Goal: Task Accomplishment & Management: Use online tool/utility

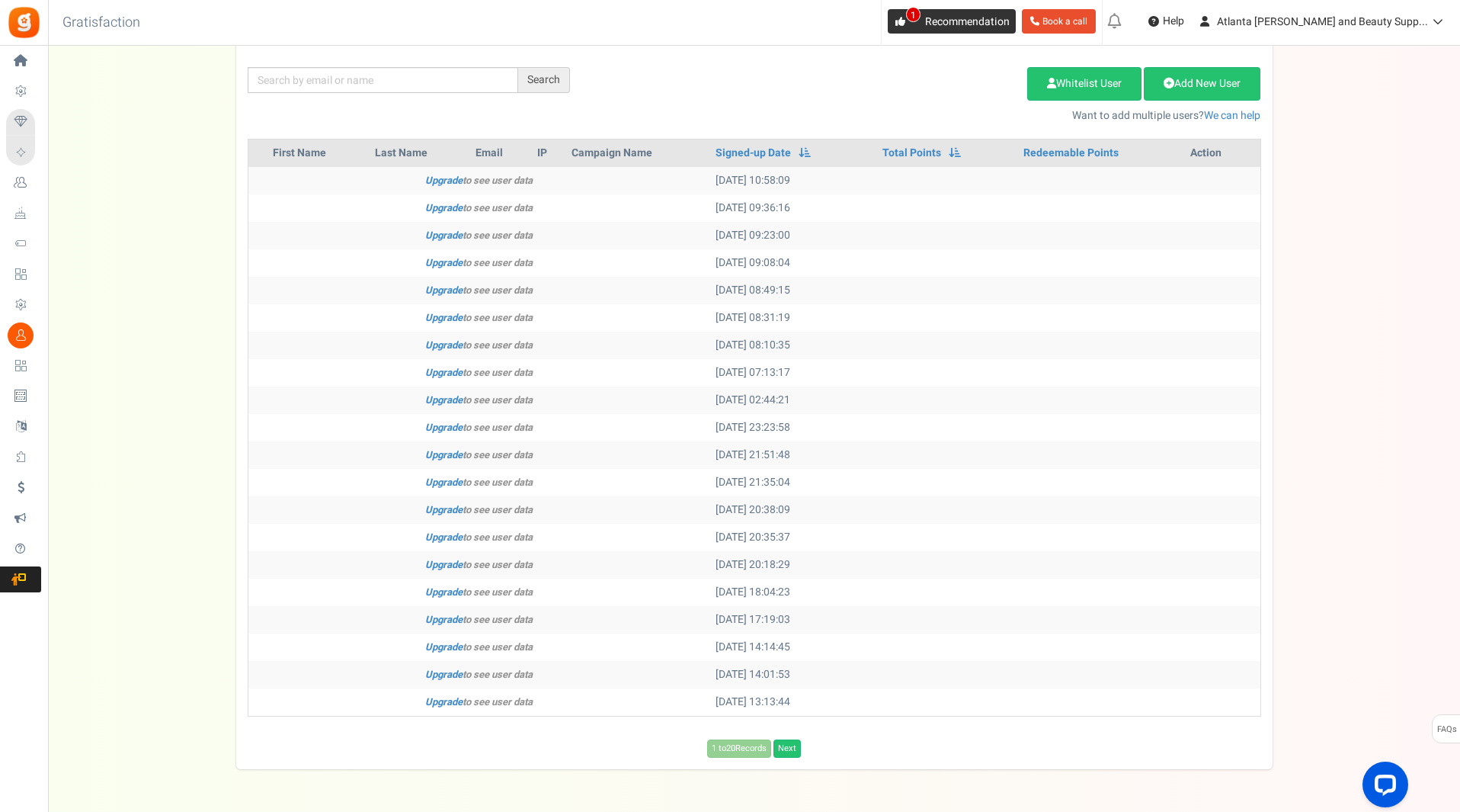
click at [905, 24] on icon at bounding box center [900, 21] width 10 height 10
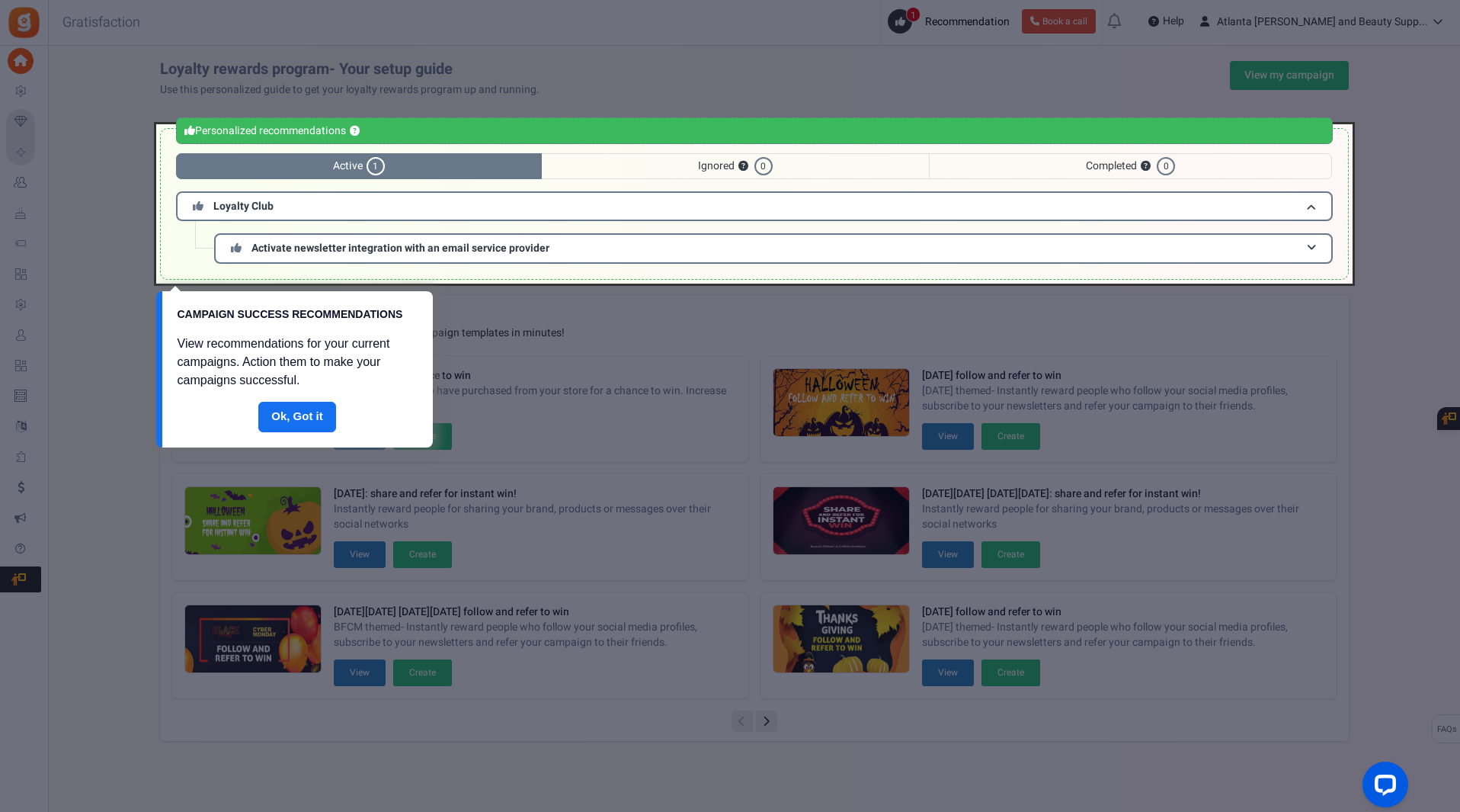
click at [1358, 79] on div at bounding box center [730, 406] width 1460 height 812
click at [300, 426] on link "Done" at bounding box center [297, 417] width 77 height 31
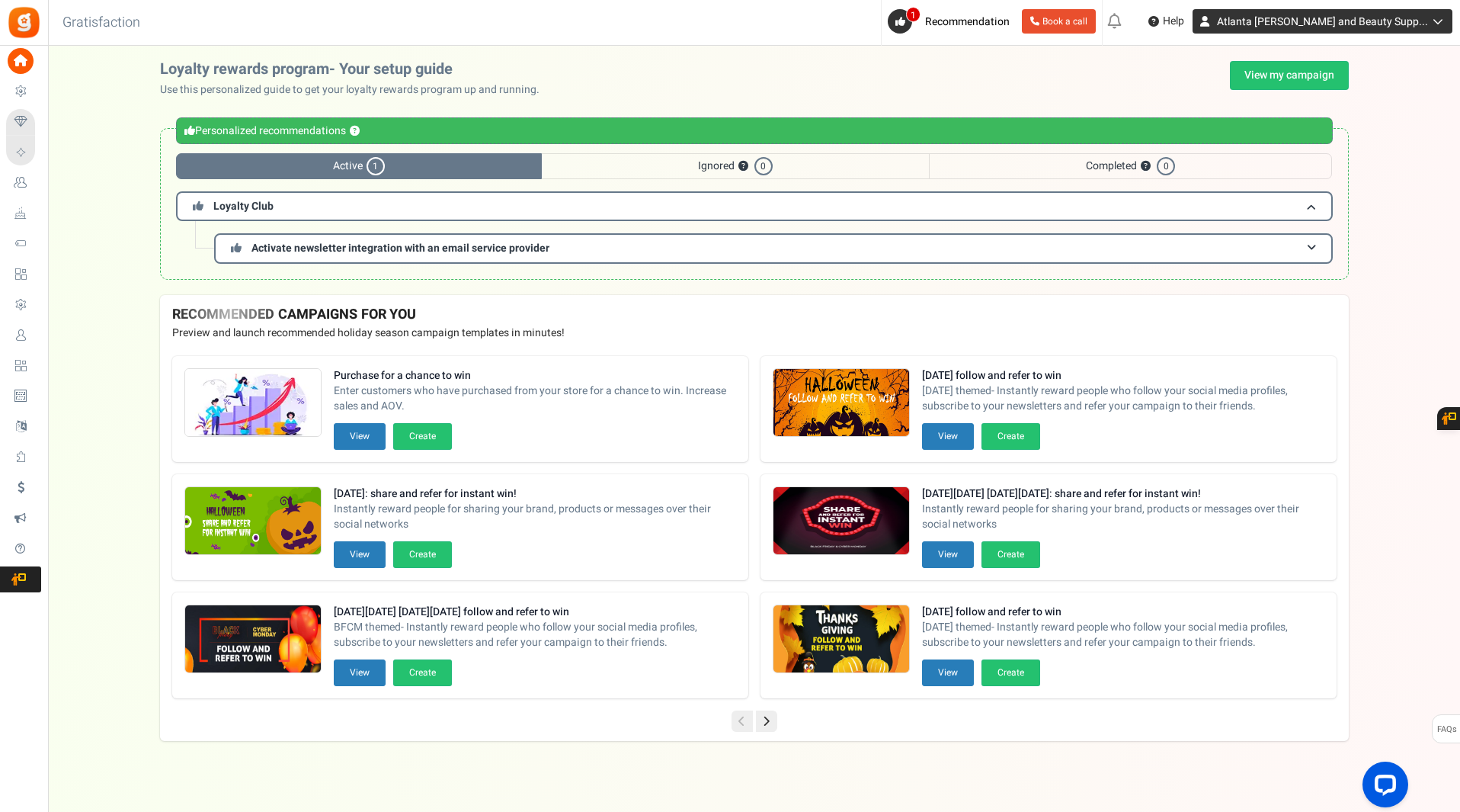
click at [1285, 22] on span "Atlanta [PERSON_NAME] and Beauty Supp..." at bounding box center [1323, 22] width 211 height 16
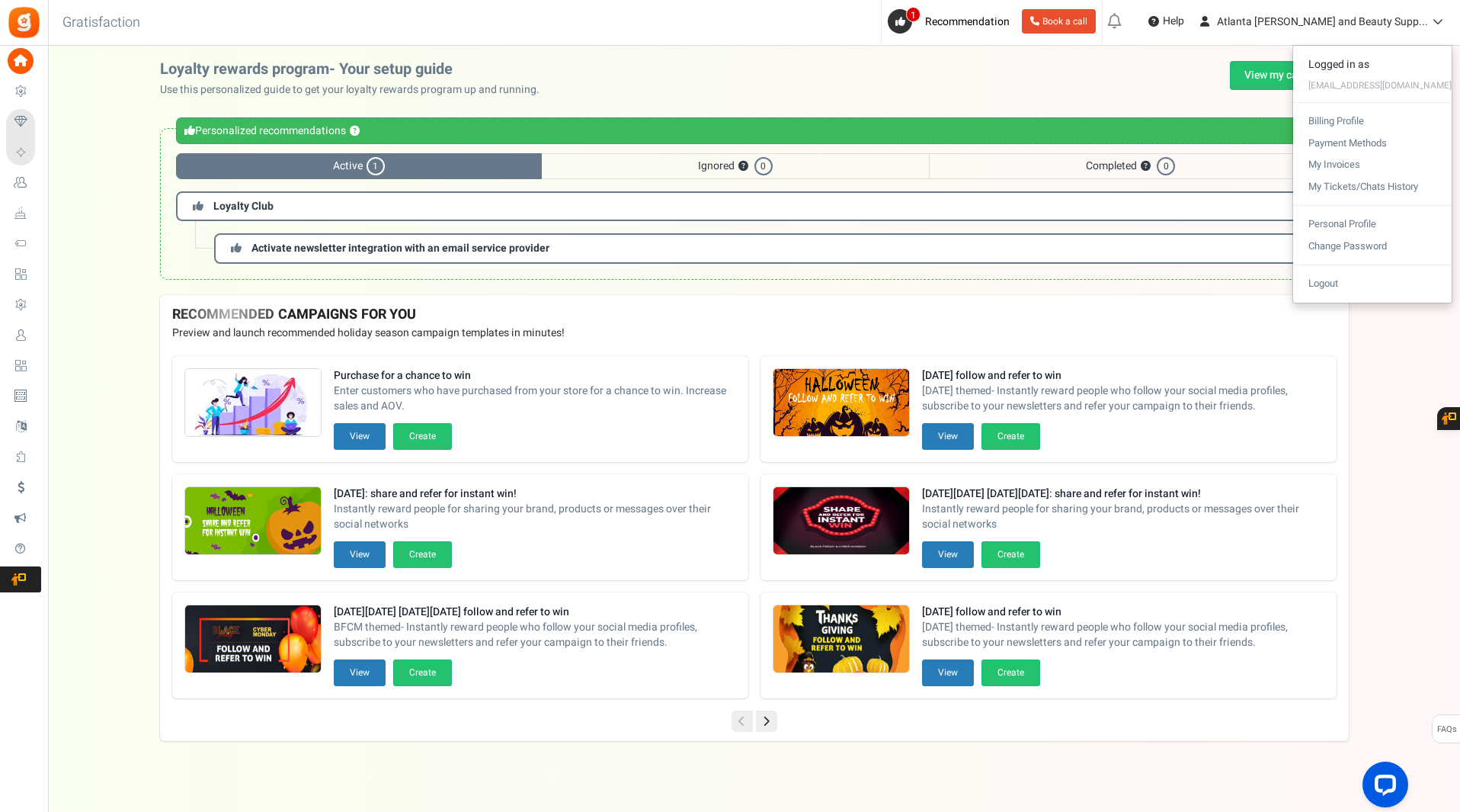
click at [1403, 407] on div "Under maintenance we will be back soon We apologize for any inconvenience. The …" at bounding box center [754, 375] width 1413 height 659
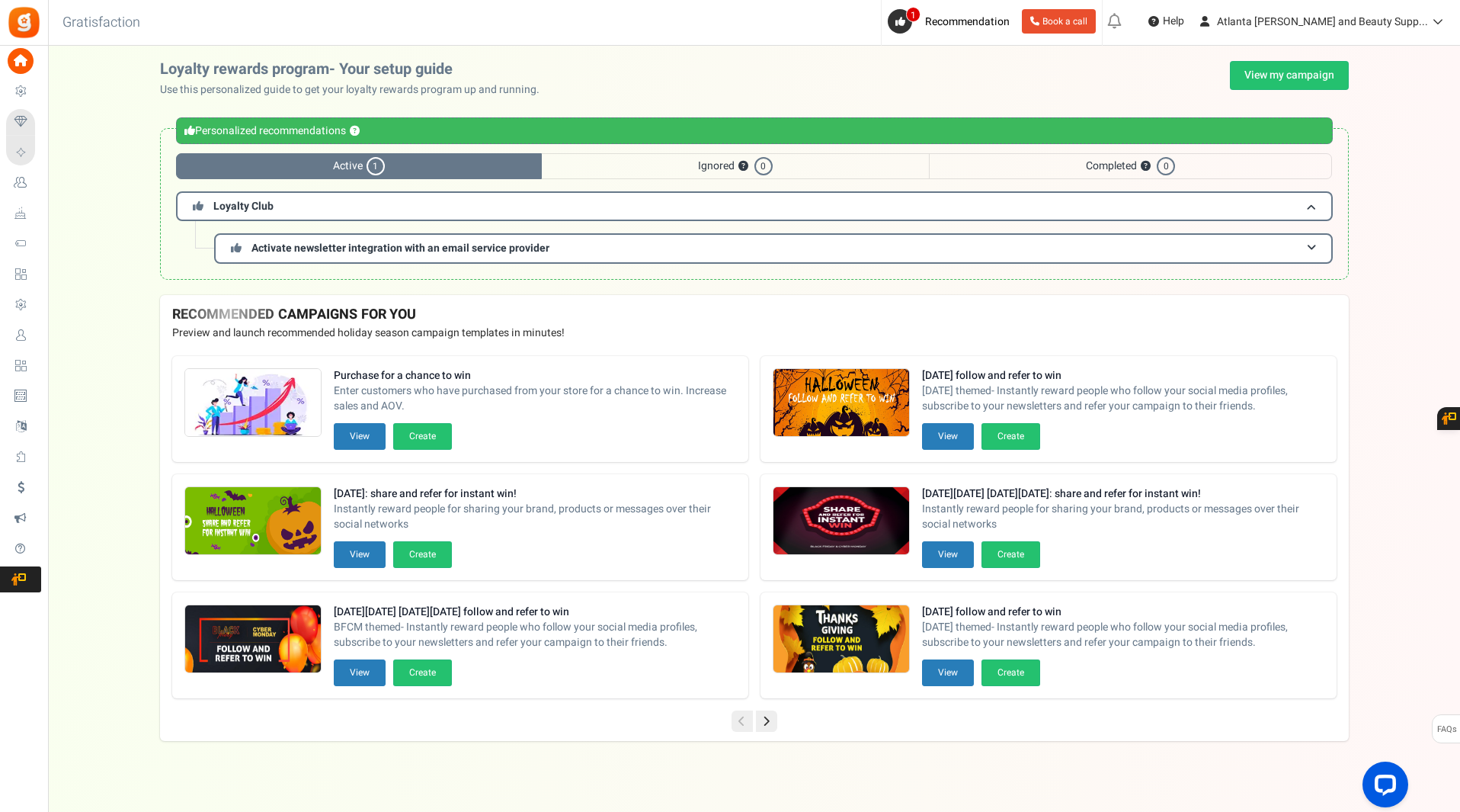
click at [1128, 19] on icon at bounding box center [1115, 21] width 25 height 25
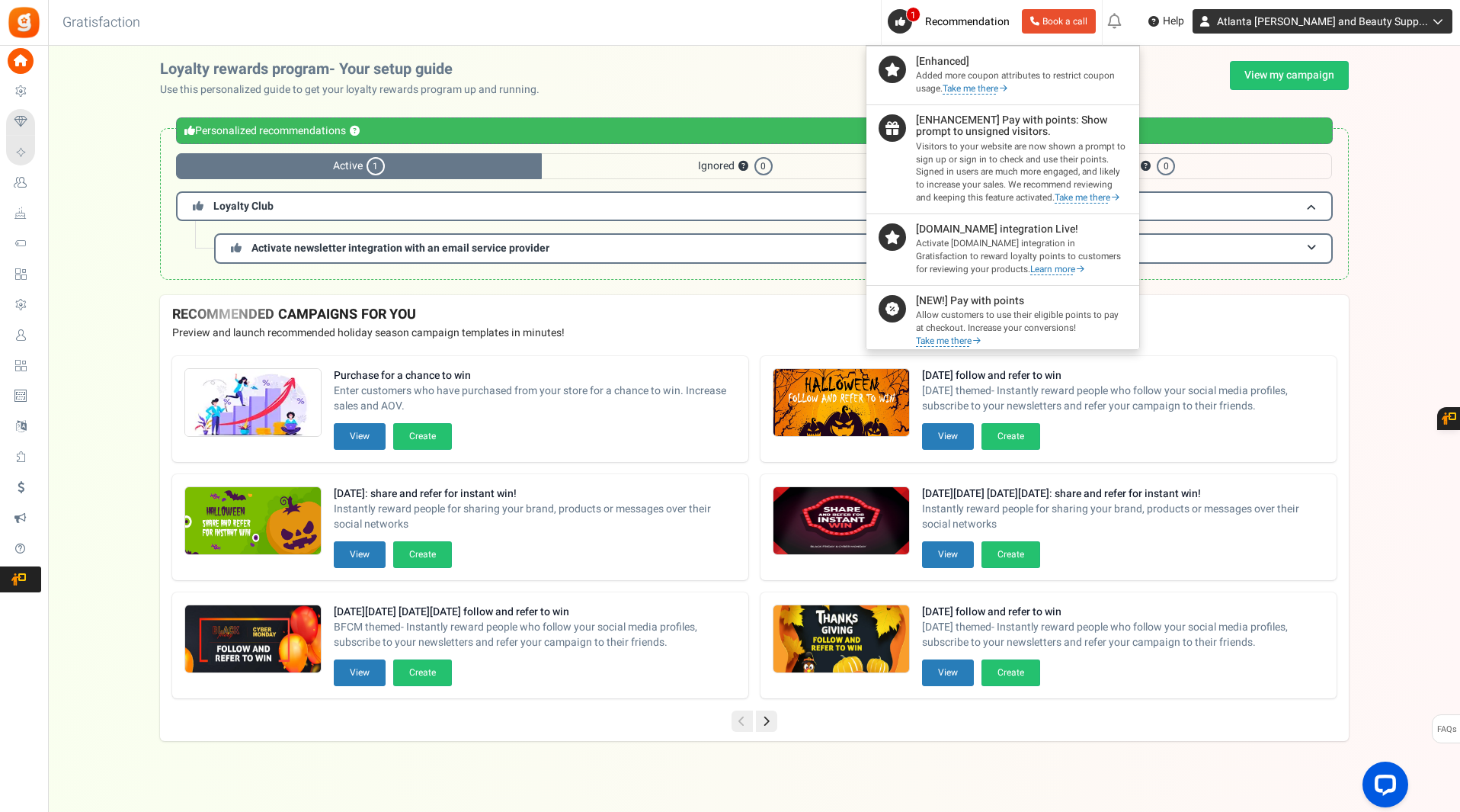
click at [1361, 28] on span "Atlanta [PERSON_NAME] and Beauty Supp..." at bounding box center [1323, 22] width 211 height 16
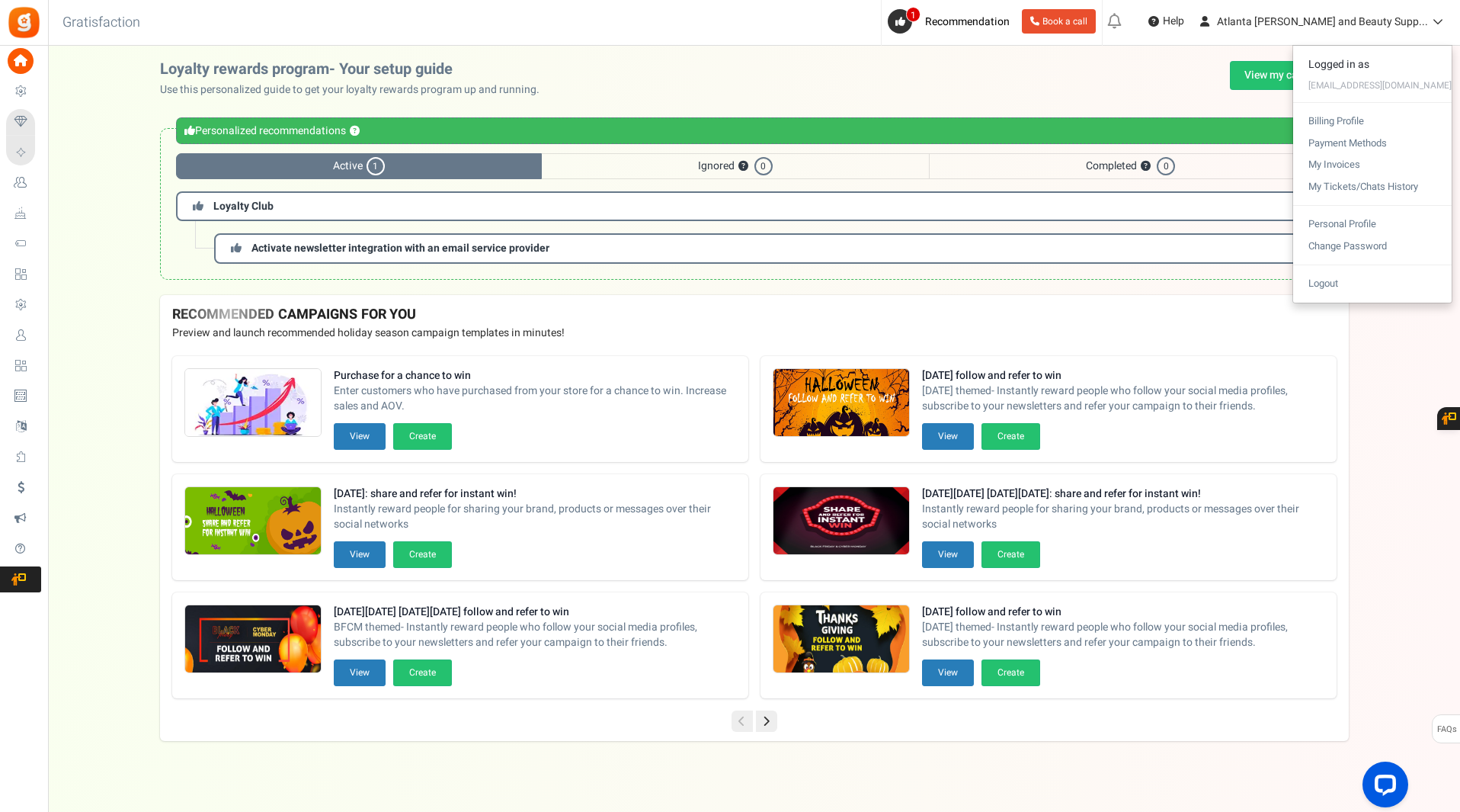
drag, startPoint x: 1412, startPoint y: 406, endPoint x: 1392, endPoint y: 403, distance: 20.2
click at [1412, 406] on div "Under maintenance we will be back soon We apologize for any inconvenience. The …" at bounding box center [754, 375] width 1413 height 659
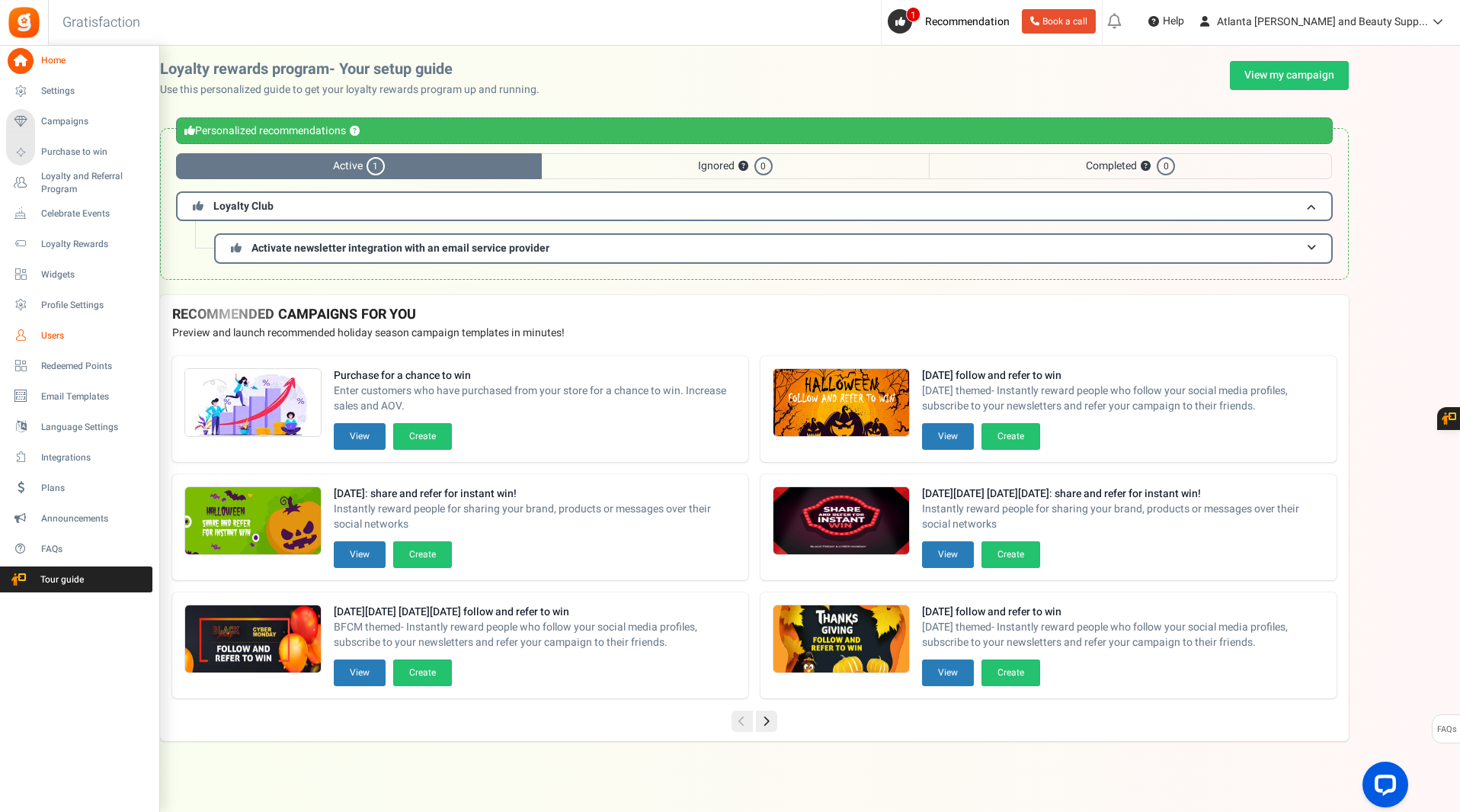
click at [68, 336] on span "Users" at bounding box center [94, 336] width 106 height 13
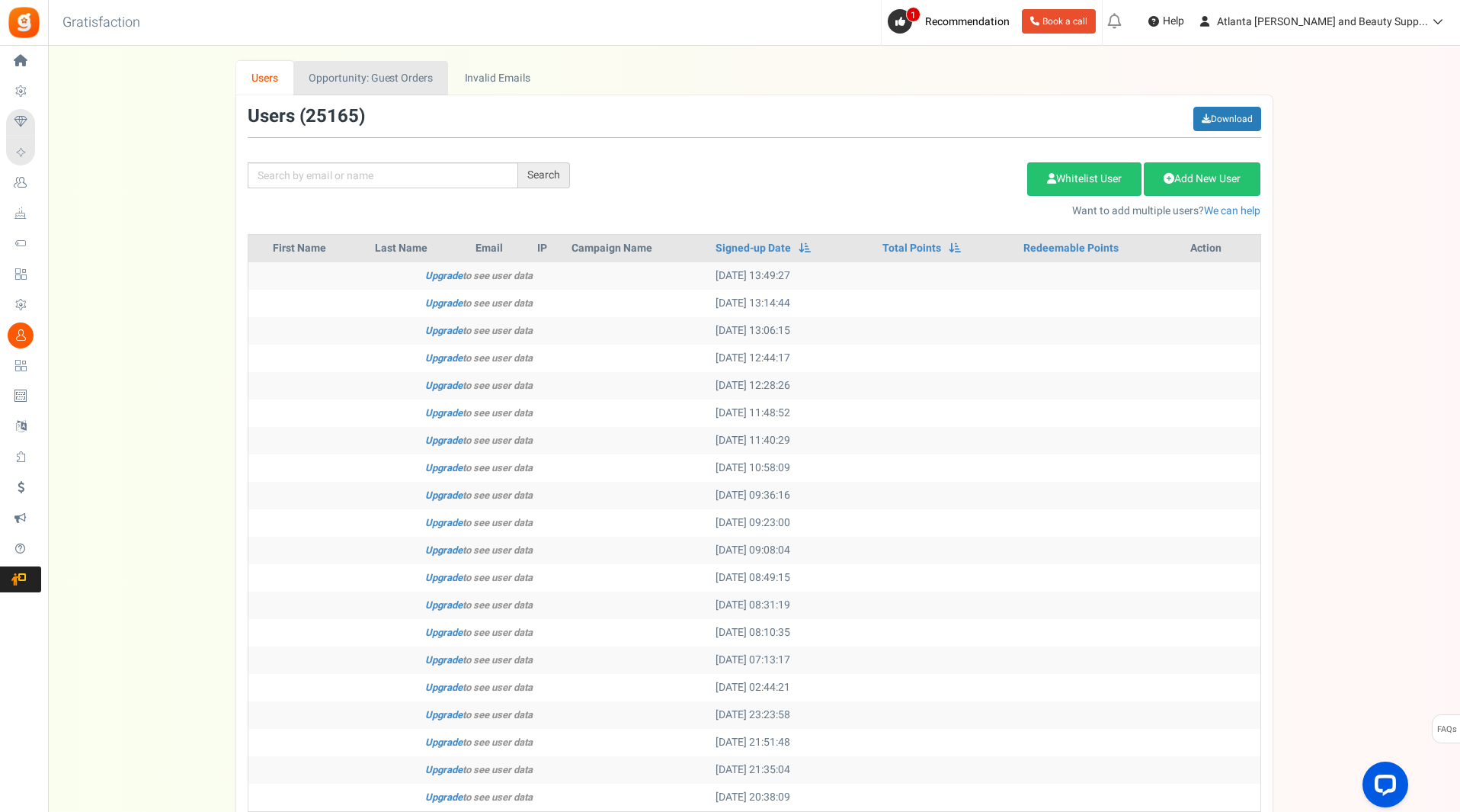
click at [329, 73] on link "Opportunity: Guest Orders" at bounding box center [371, 77] width 155 height 34
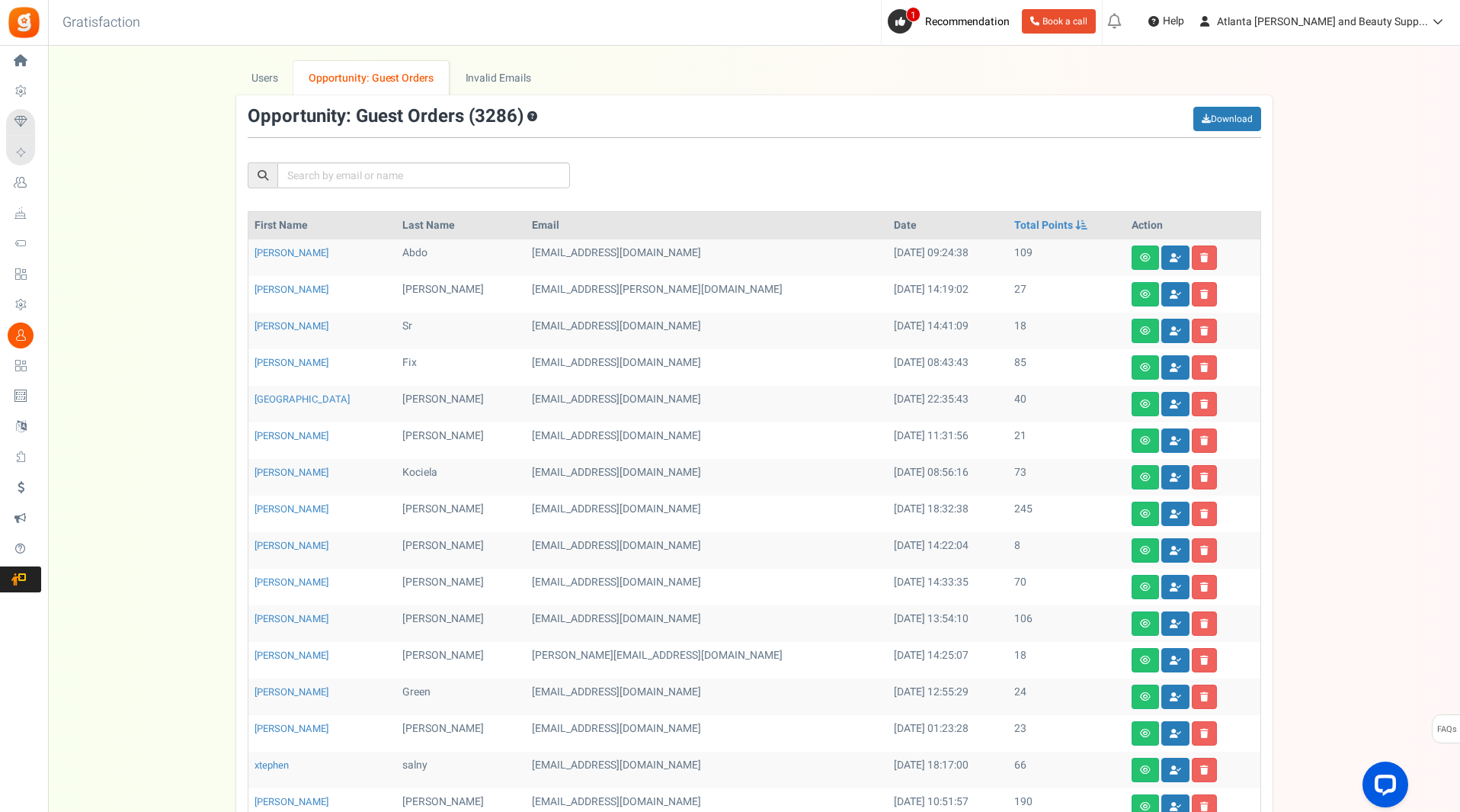
click at [264, 98] on div "Opportunity: Guest Orders ( 3286 ) Download First Name Last Name Email Date Tot…" at bounding box center [754, 576] width 1036 height 961
drag, startPoint x: 269, startPoint y: 83, endPoint x: 282, endPoint y: 80, distance: 13.3
click at [269, 82] on link "Users" at bounding box center [265, 77] width 58 height 34
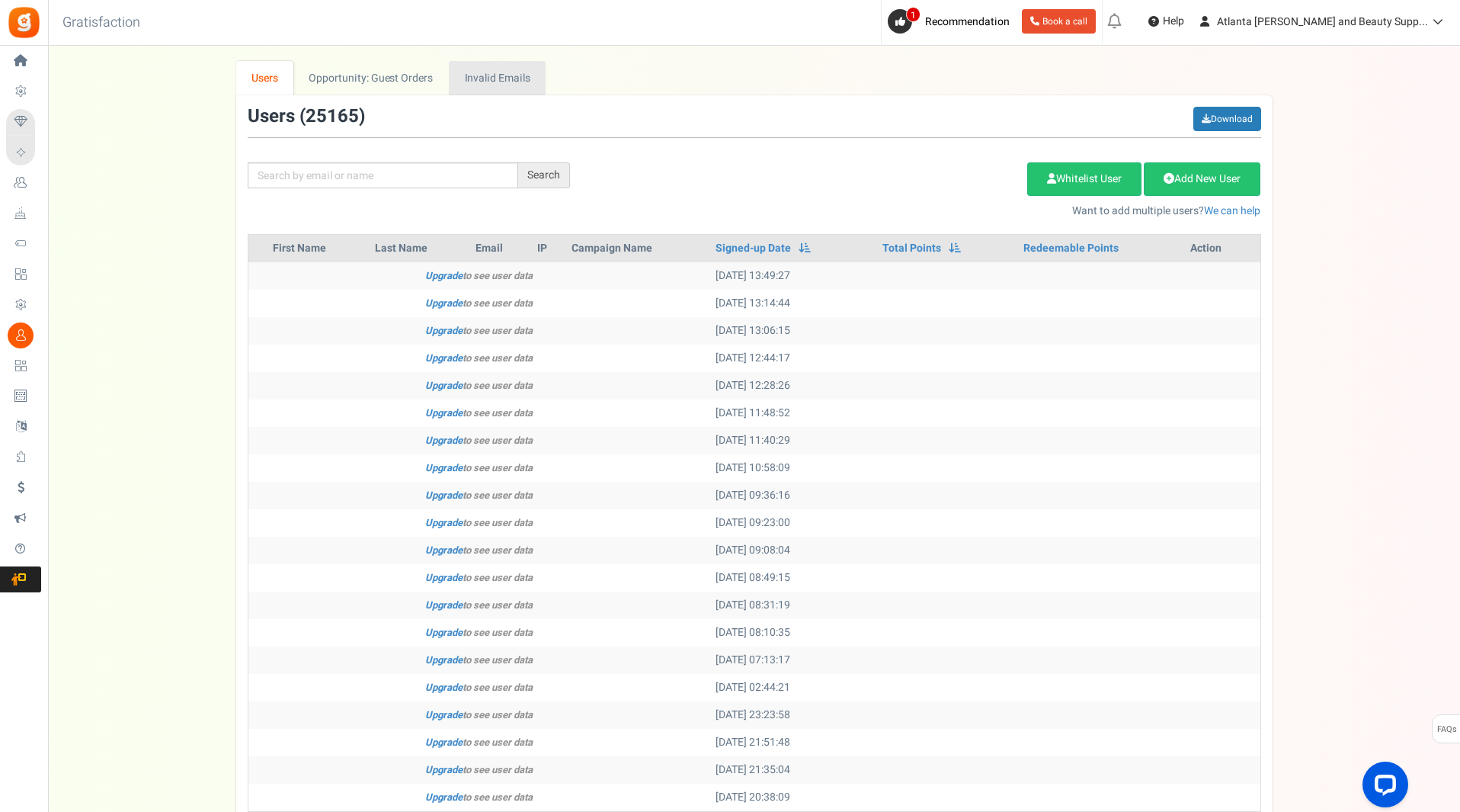
click at [503, 79] on link "Invalid Emails" at bounding box center [498, 77] width 97 height 34
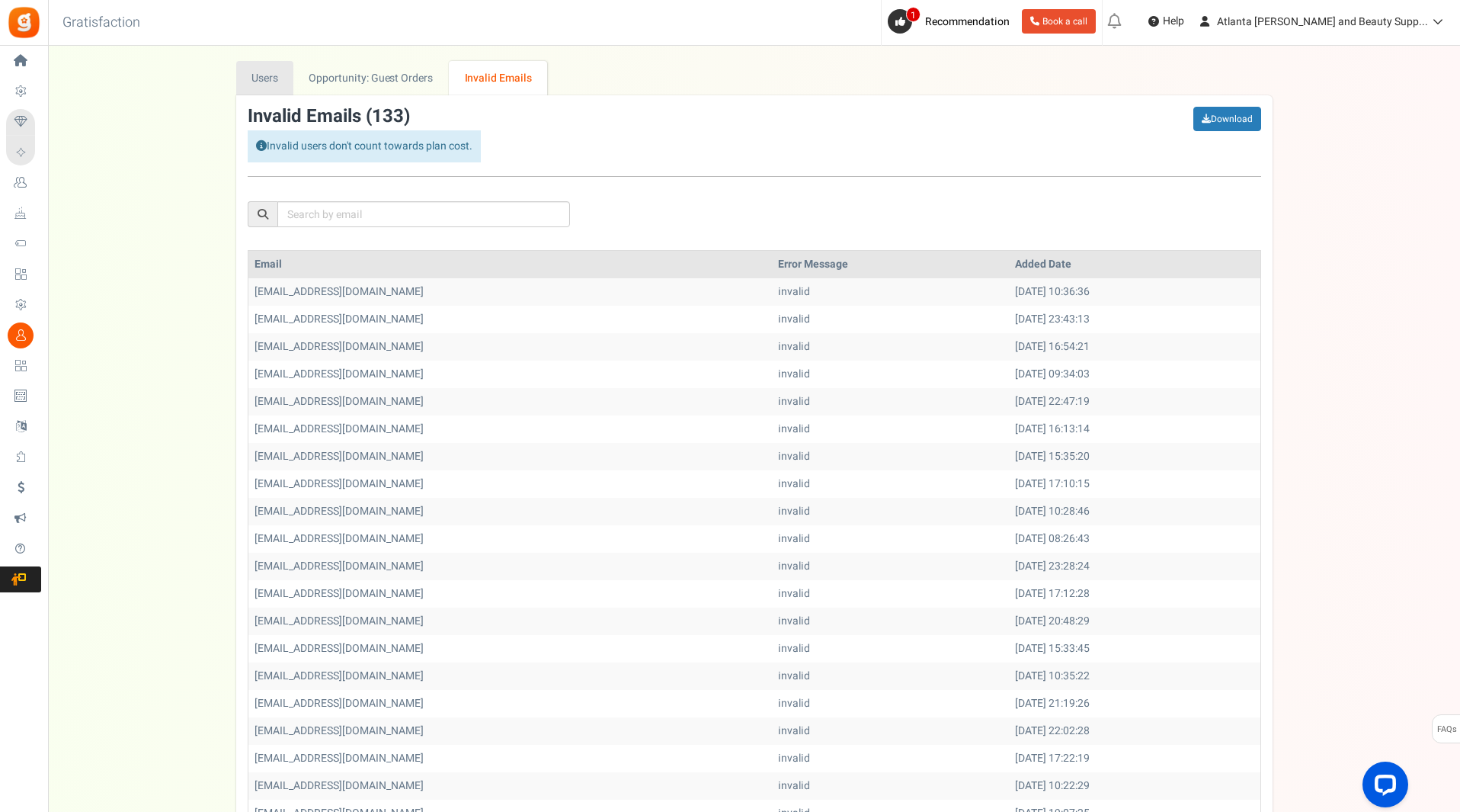
click at [268, 76] on link "Users" at bounding box center [265, 77] width 58 height 34
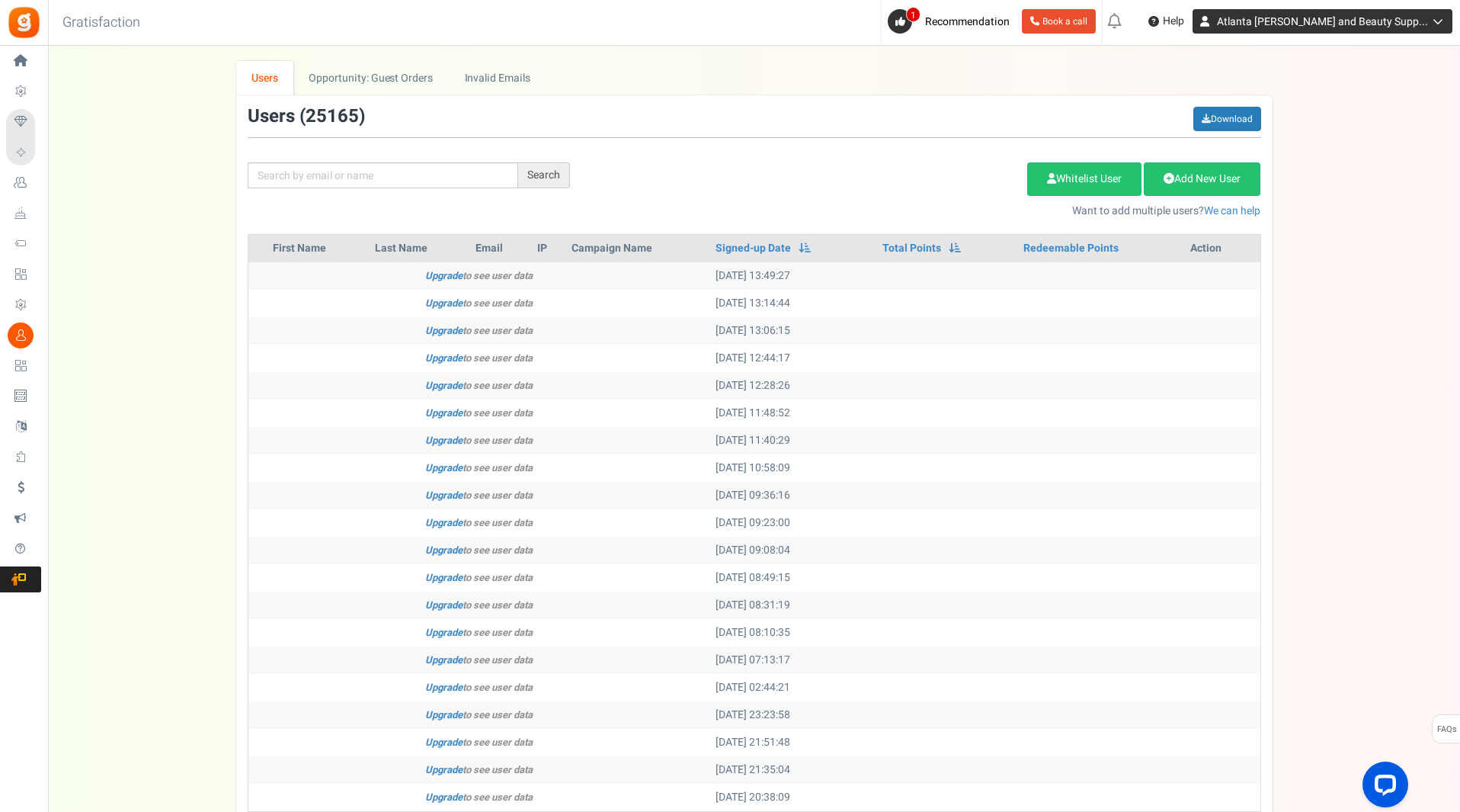
click at [1318, 29] on span "Atlanta [PERSON_NAME] and Beauty Supp..." at bounding box center [1323, 22] width 211 height 16
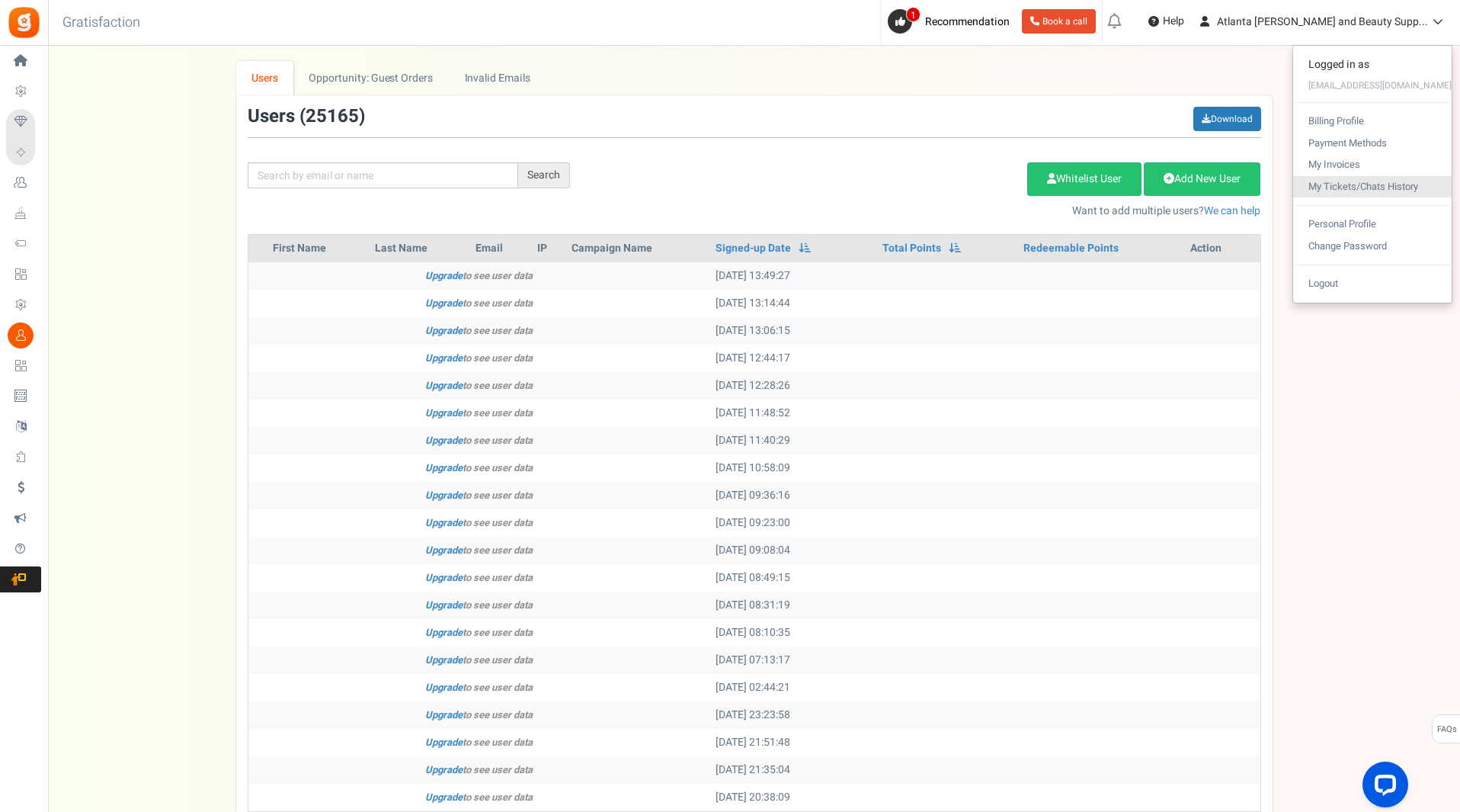
click at [1369, 188] on link "My Tickets/Chats History" at bounding box center [1373, 186] width 158 height 22
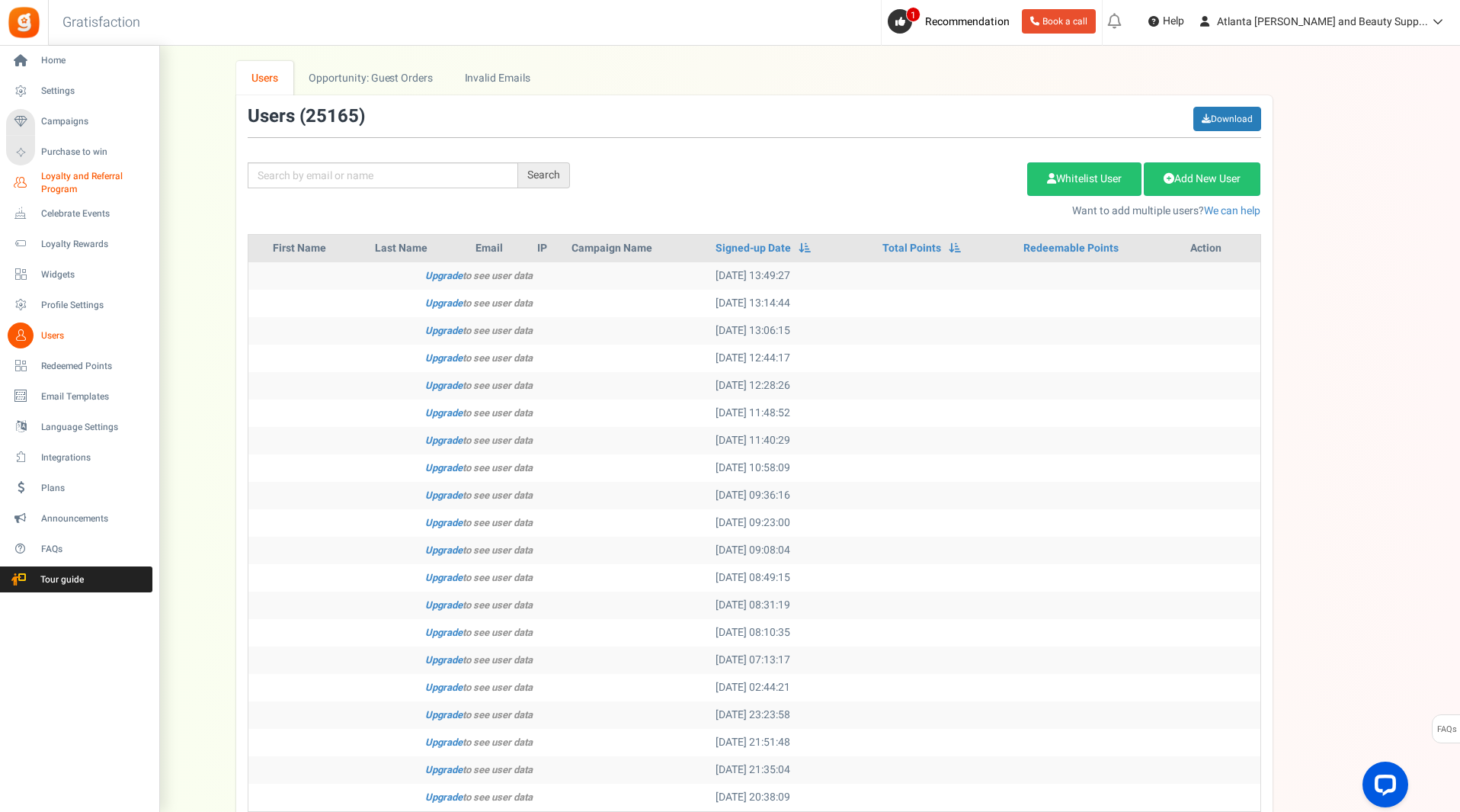
click at [26, 179] on icon at bounding box center [20, 182] width 25 height 25
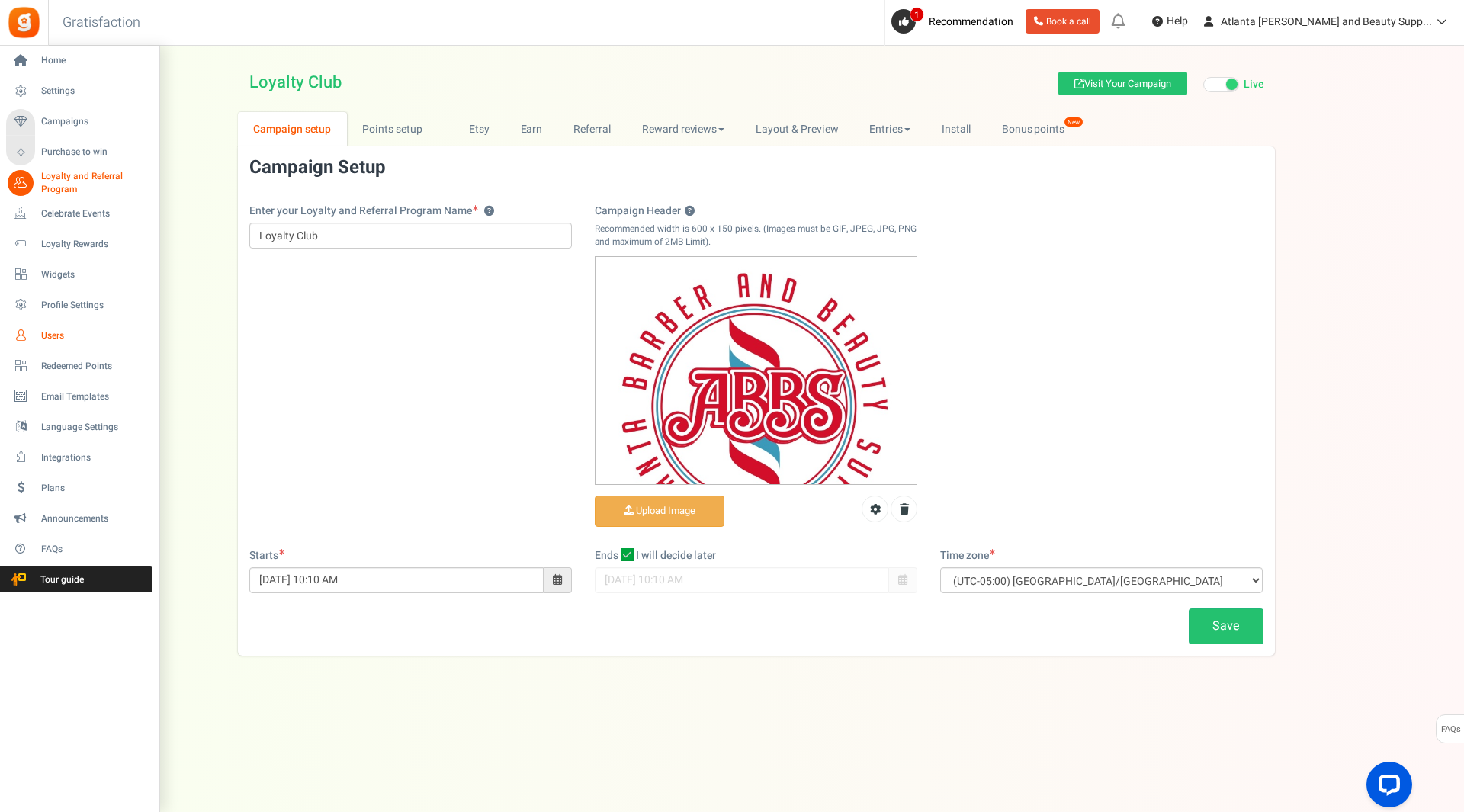
click at [52, 344] on link "Users" at bounding box center [79, 335] width 146 height 25
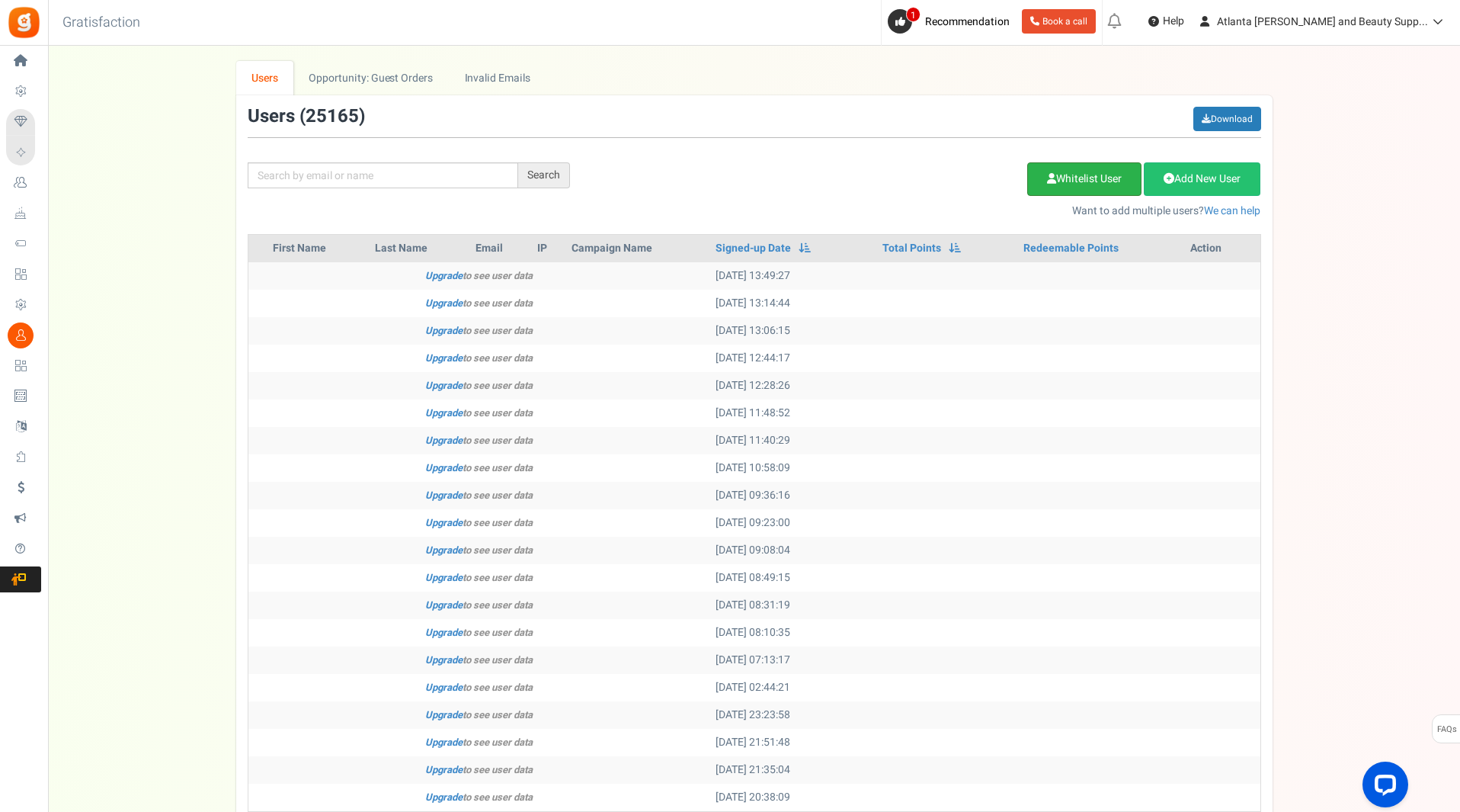
click at [1110, 178] on link "Whitelist User" at bounding box center [1085, 179] width 114 height 33
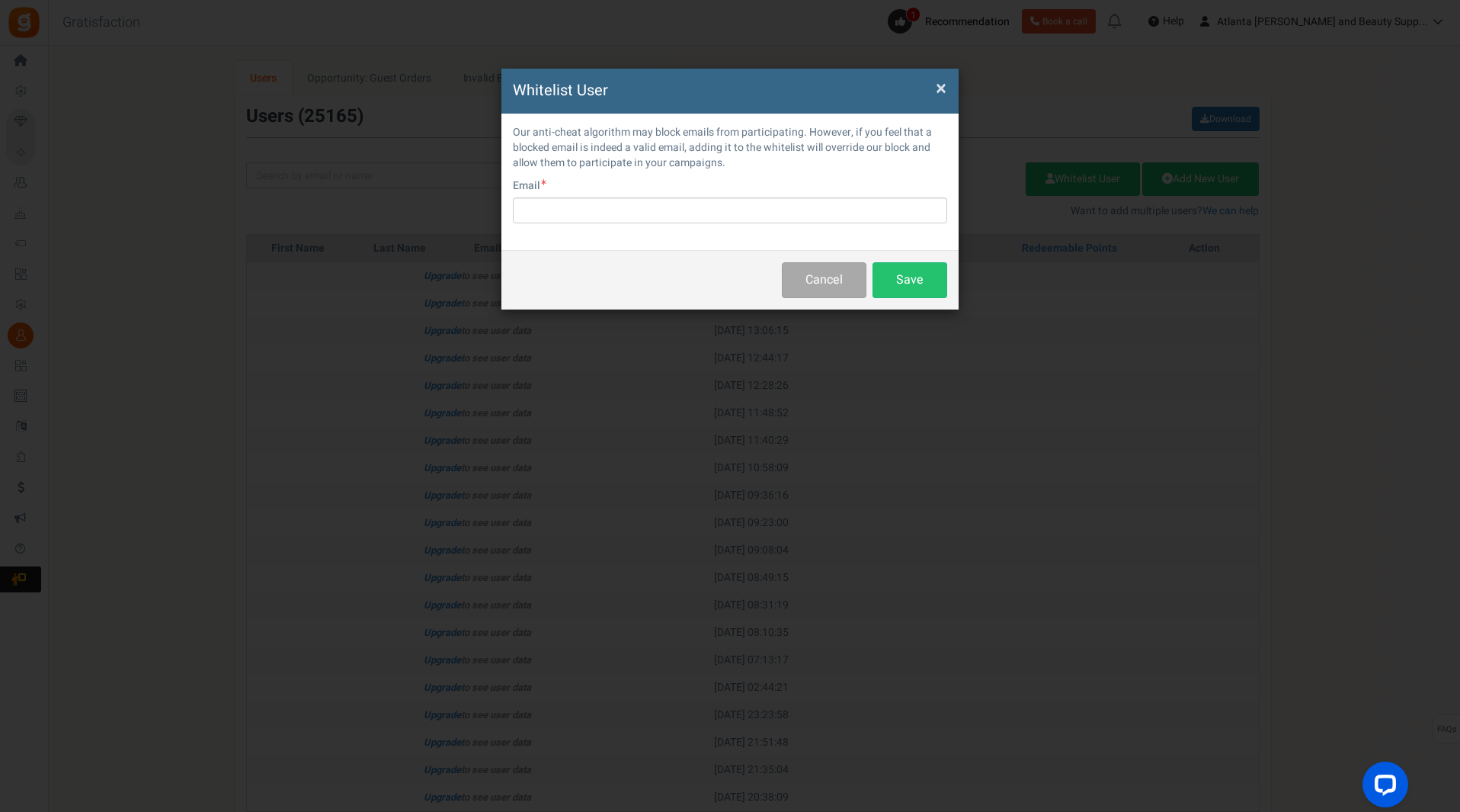
click at [944, 89] on span "×" at bounding box center [941, 88] width 11 height 29
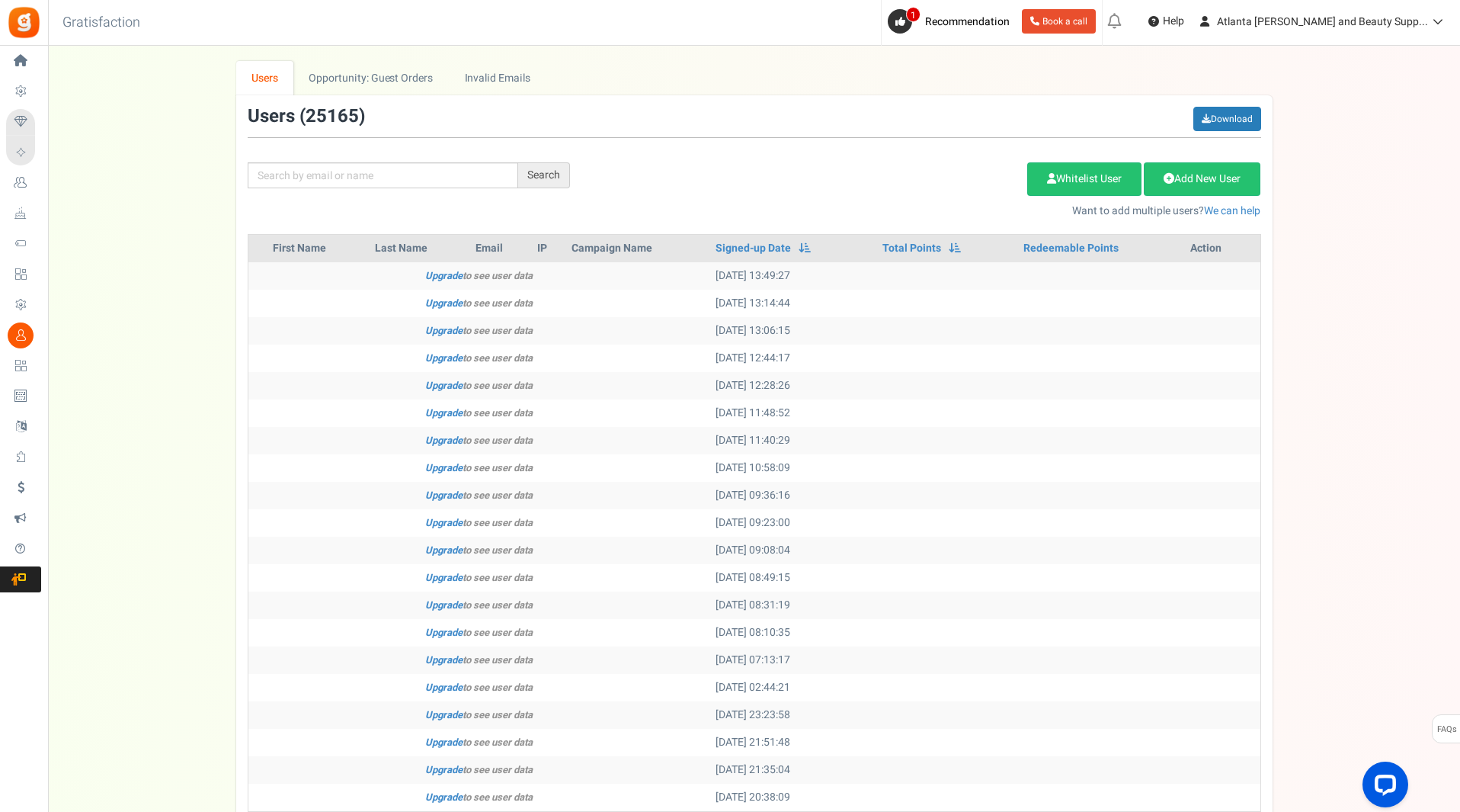
click at [0, 0] on span "Celebrate Events" at bounding box center [0, 0] width 0 height 0
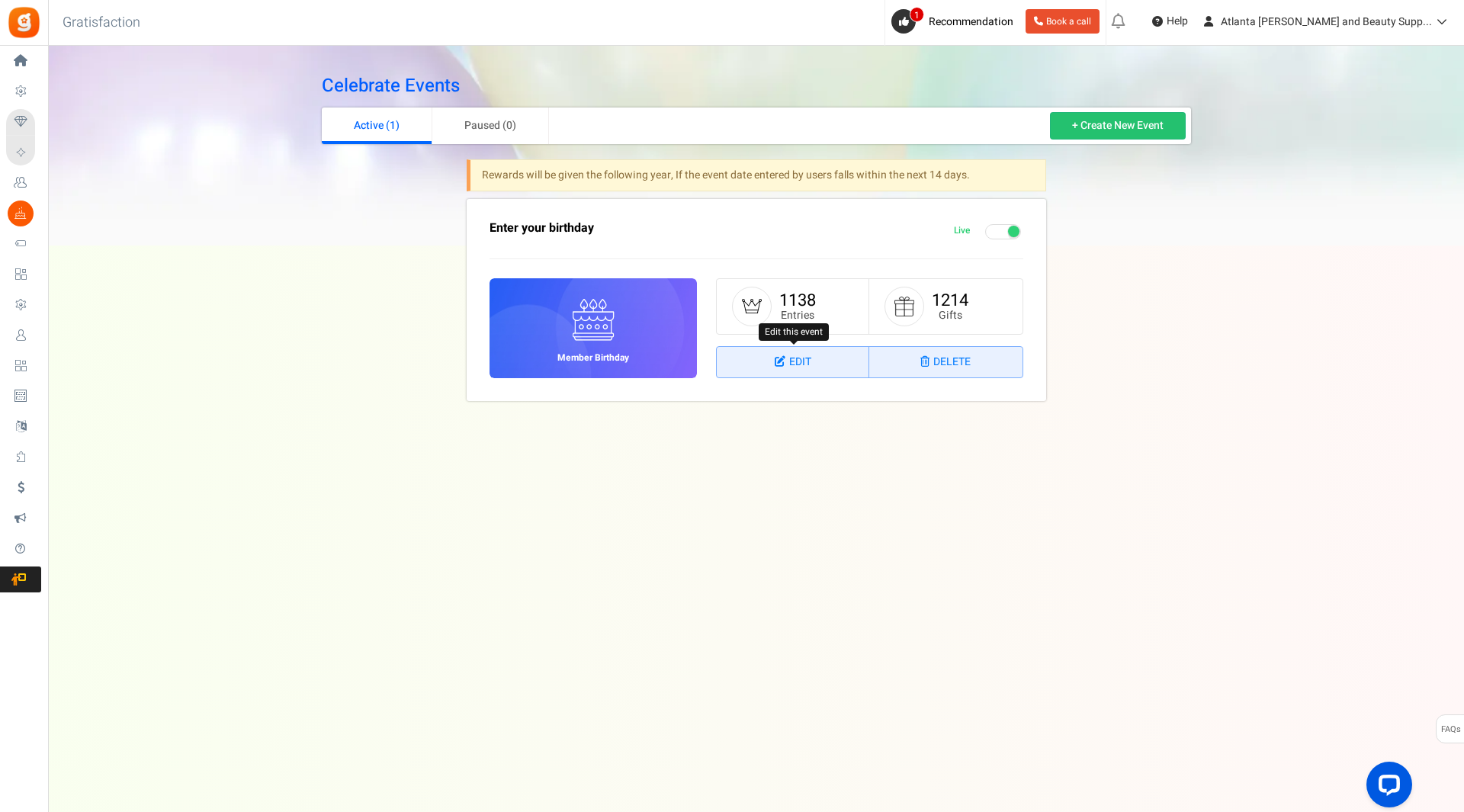
click at [788, 360] on link "Edit" at bounding box center [792, 362] width 152 height 31
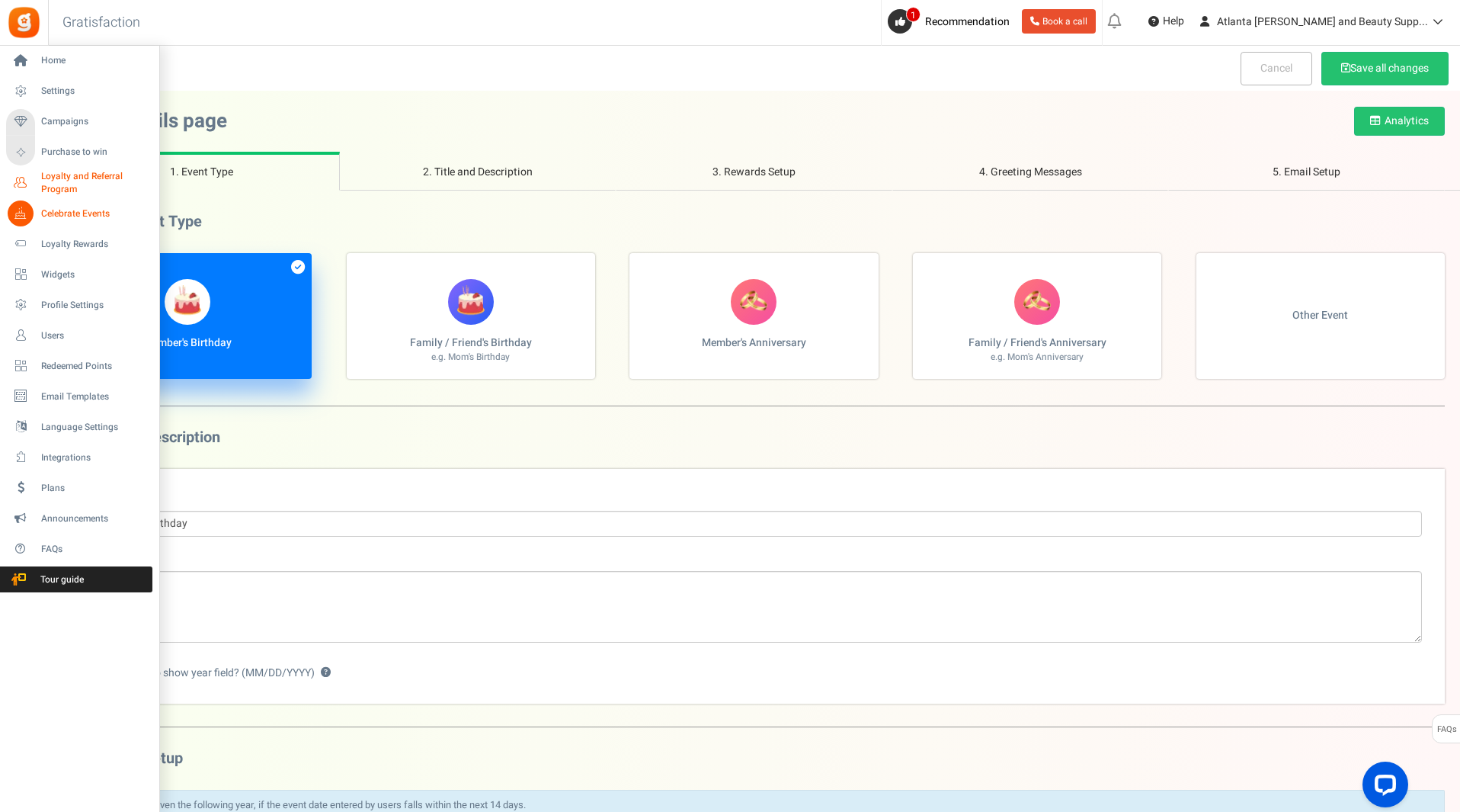
click at [64, 185] on span "Loyalty and Referral Program" at bounding box center [97, 182] width 112 height 25
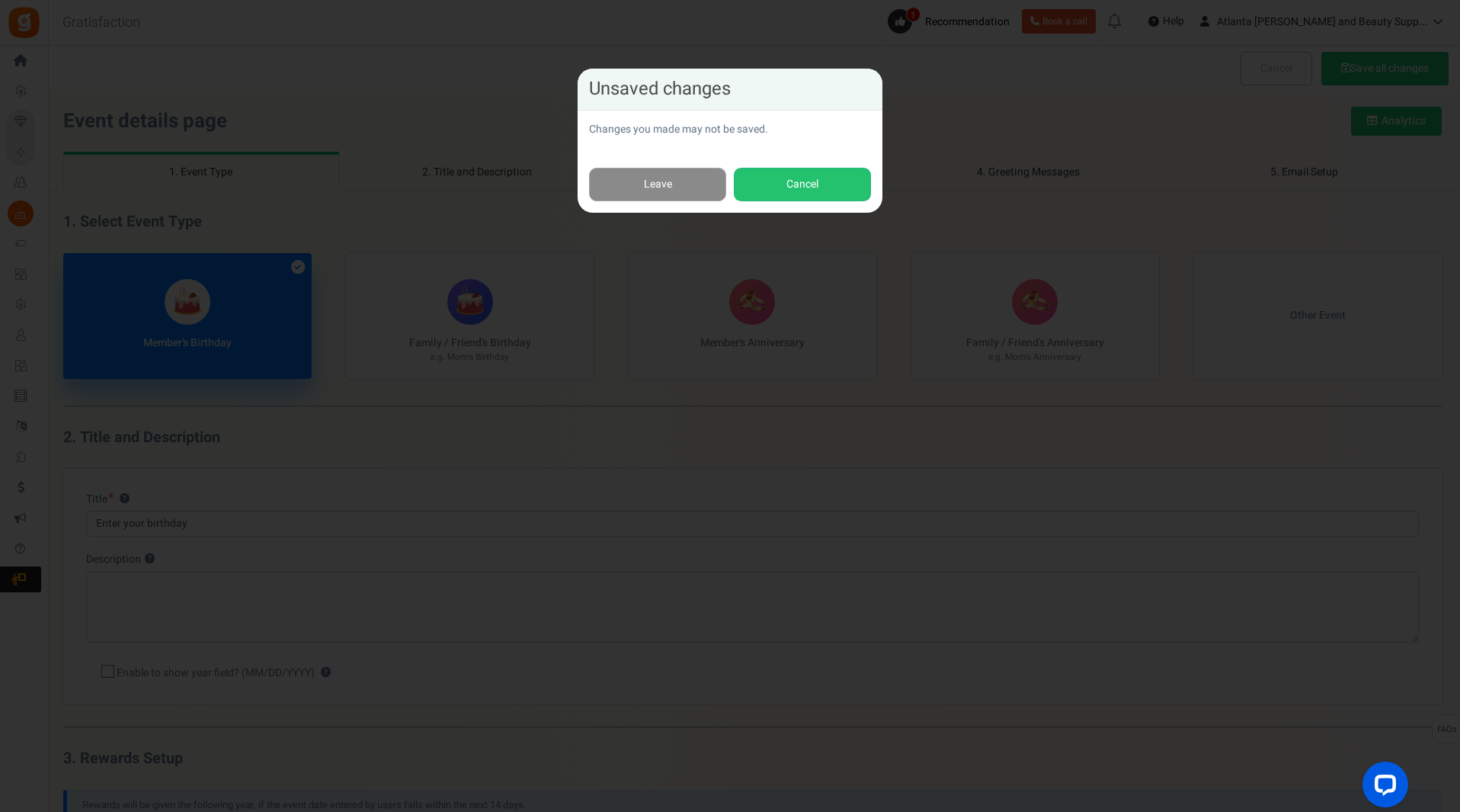
click at [672, 186] on link "Leave" at bounding box center [657, 185] width 137 height 34
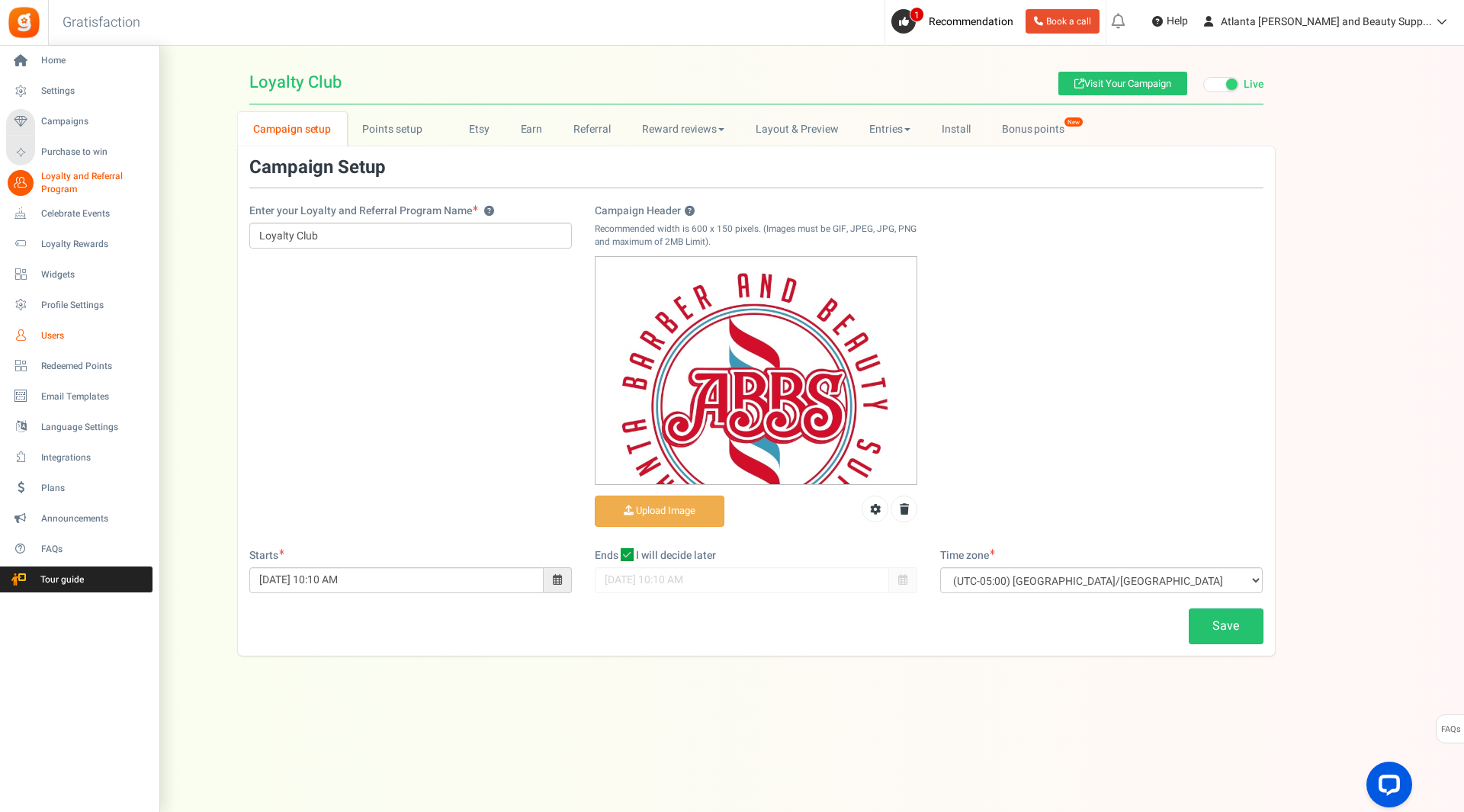
click at [69, 333] on span "Users" at bounding box center [94, 336] width 106 height 13
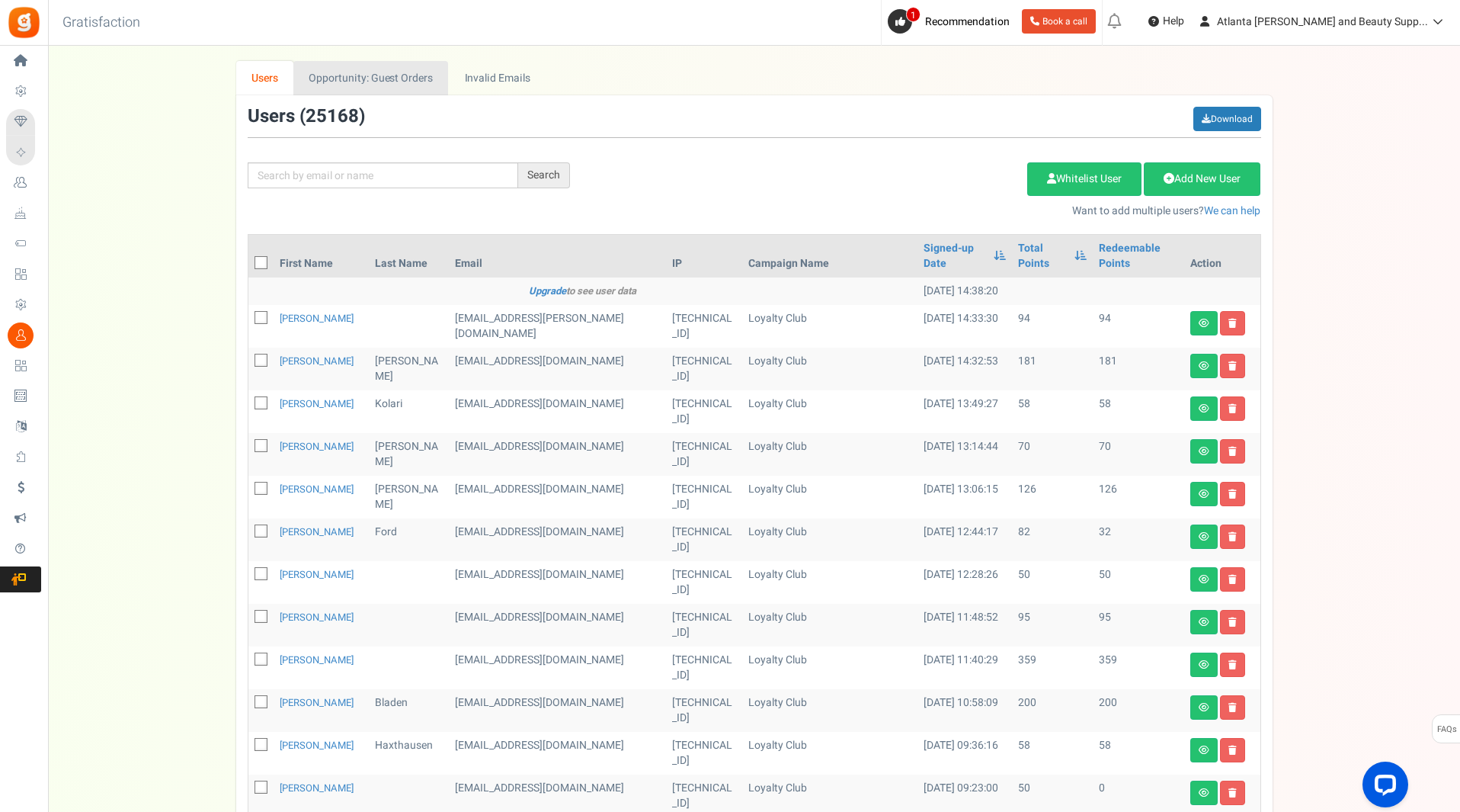
click at [388, 77] on link "Opportunity: Guest Orders" at bounding box center [371, 77] width 155 height 34
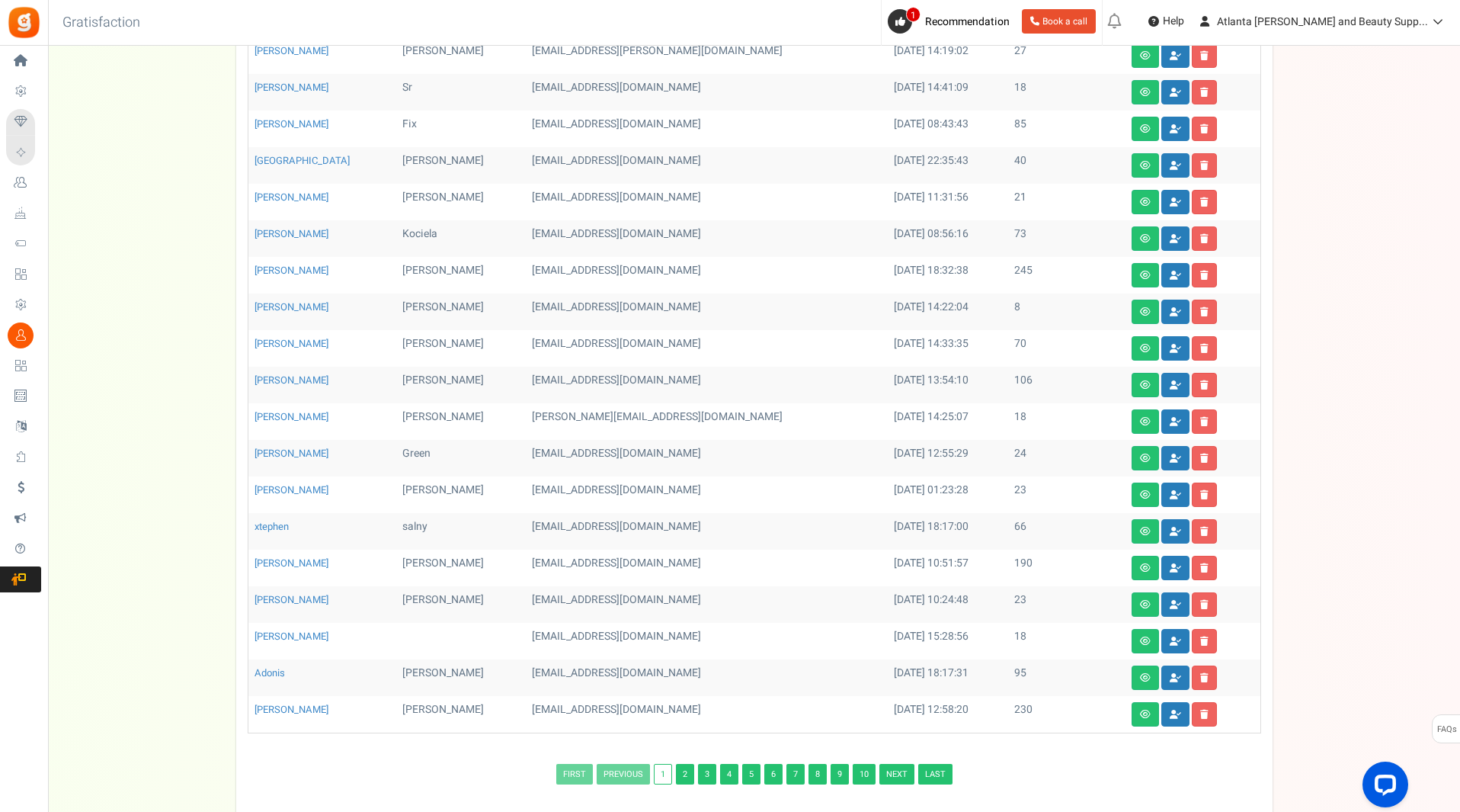
scroll to position [337, 0]
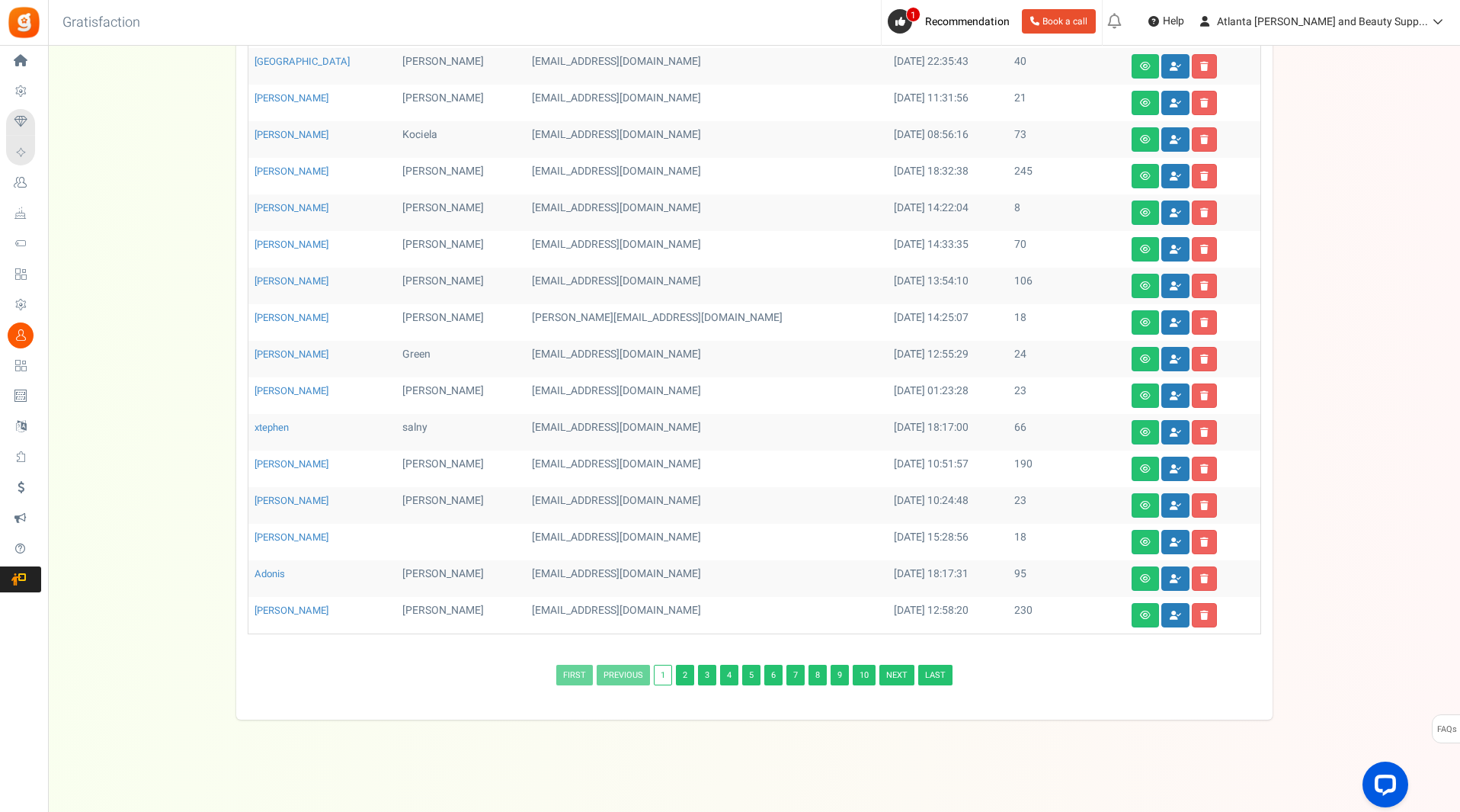
click at [868, 676] on link "10" at bounding box center [864, 674] width 23 height 20
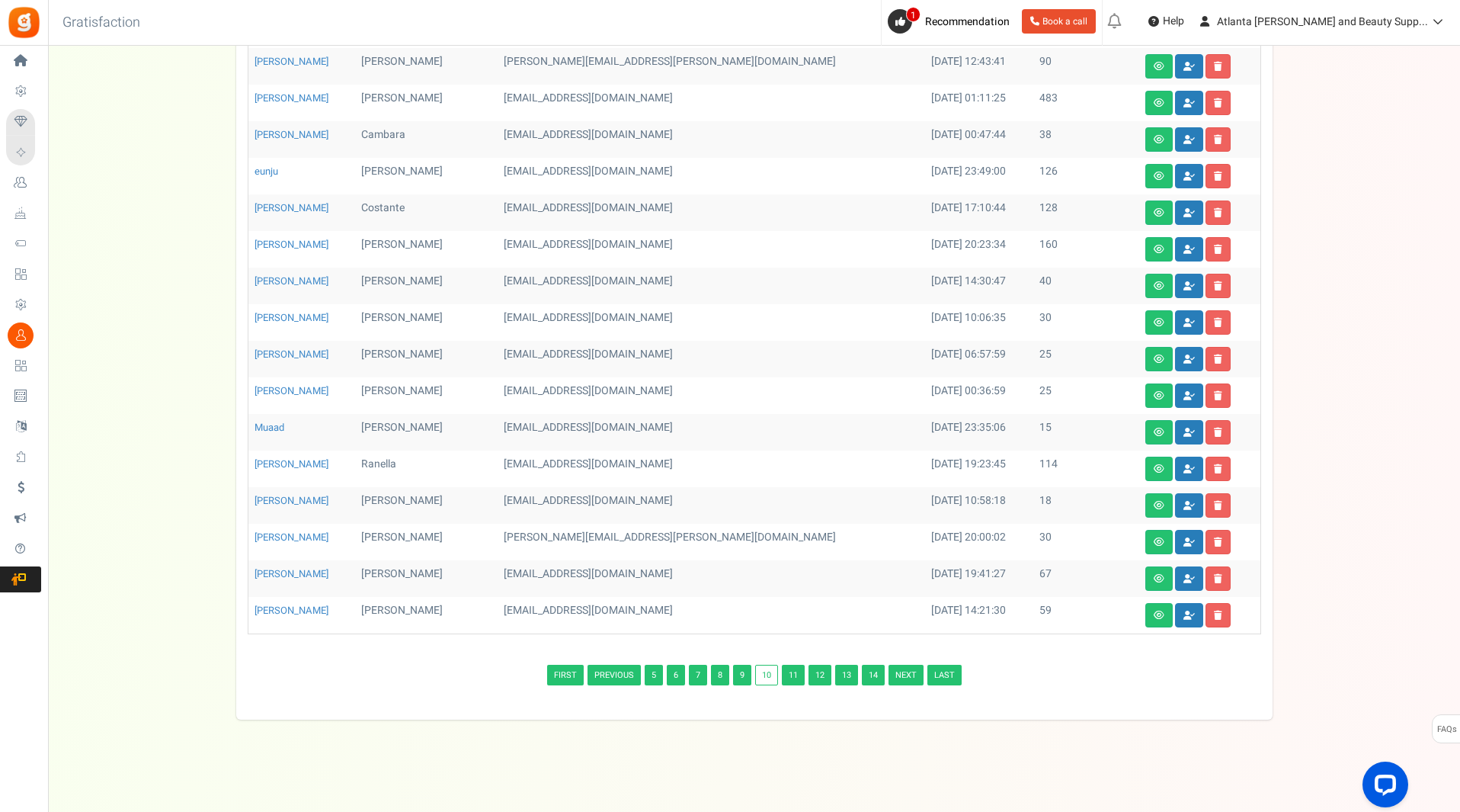
click at [948, 674] on link "Last" at bounding box center [944, 674] width 34 height 20
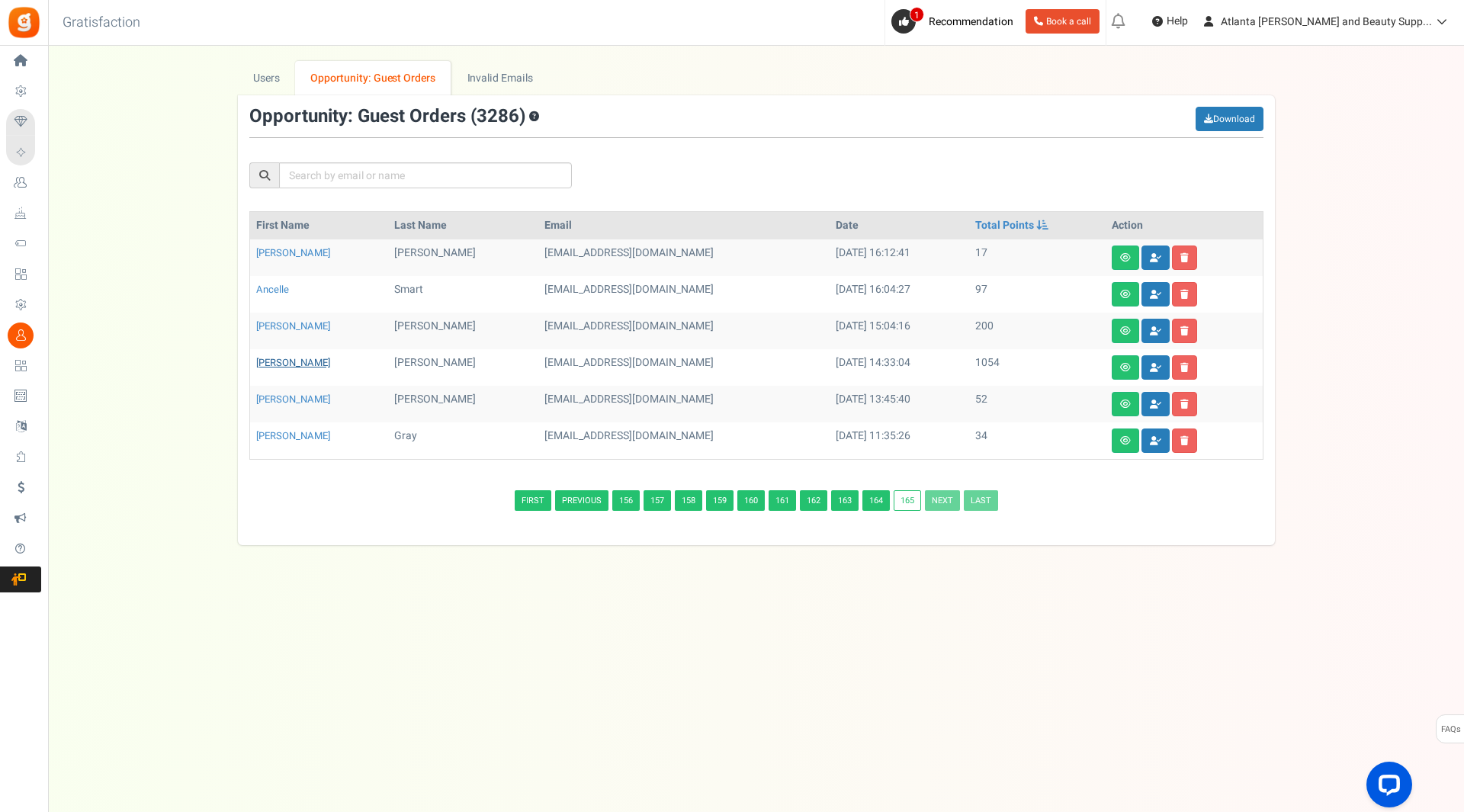
click at [275, 361] on link "[PERSON_NAME]" at bounding box center [293, 362] width 74 height 14
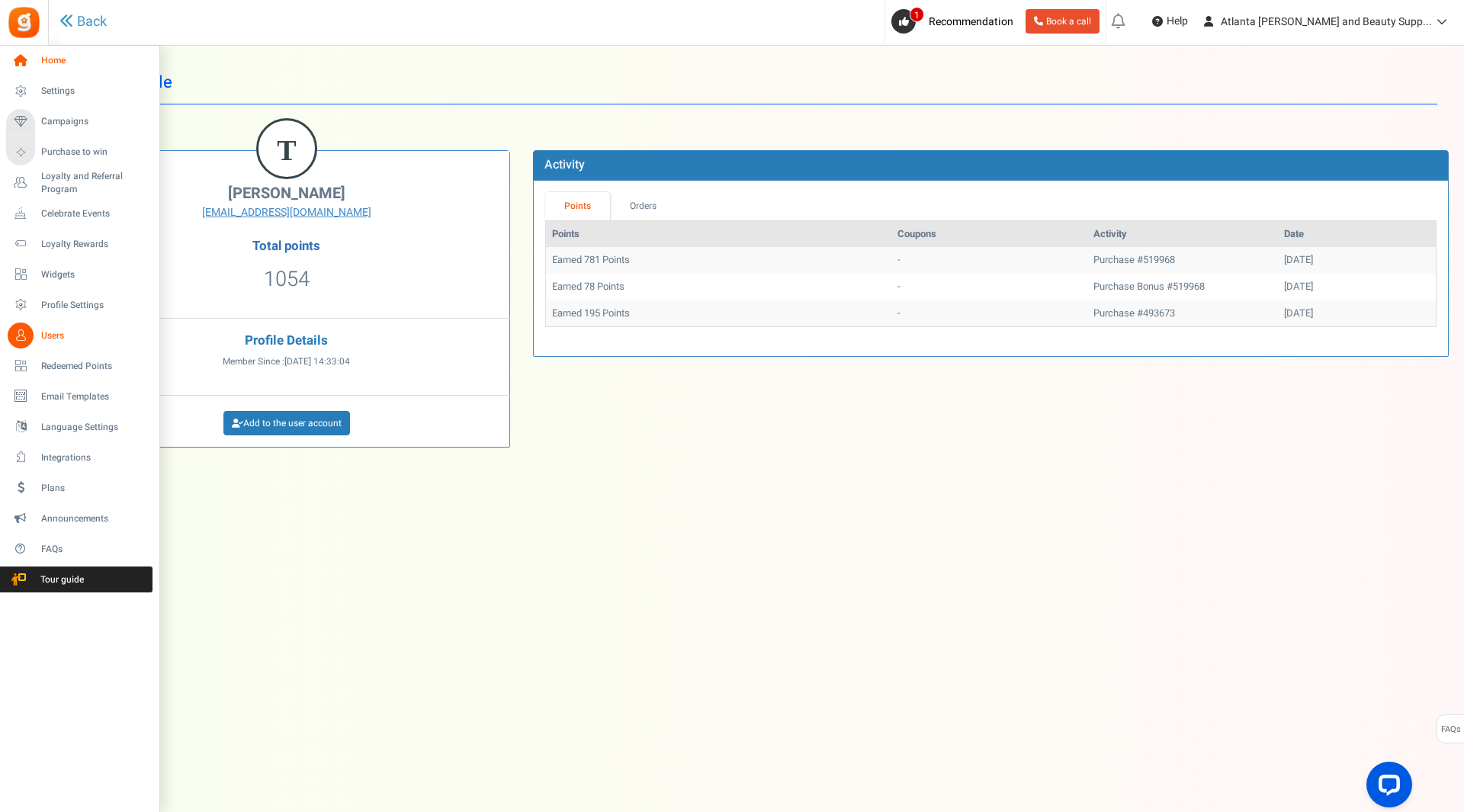
click at [18, 61] on icon at bounding box center [20, 61] width 25 height 25
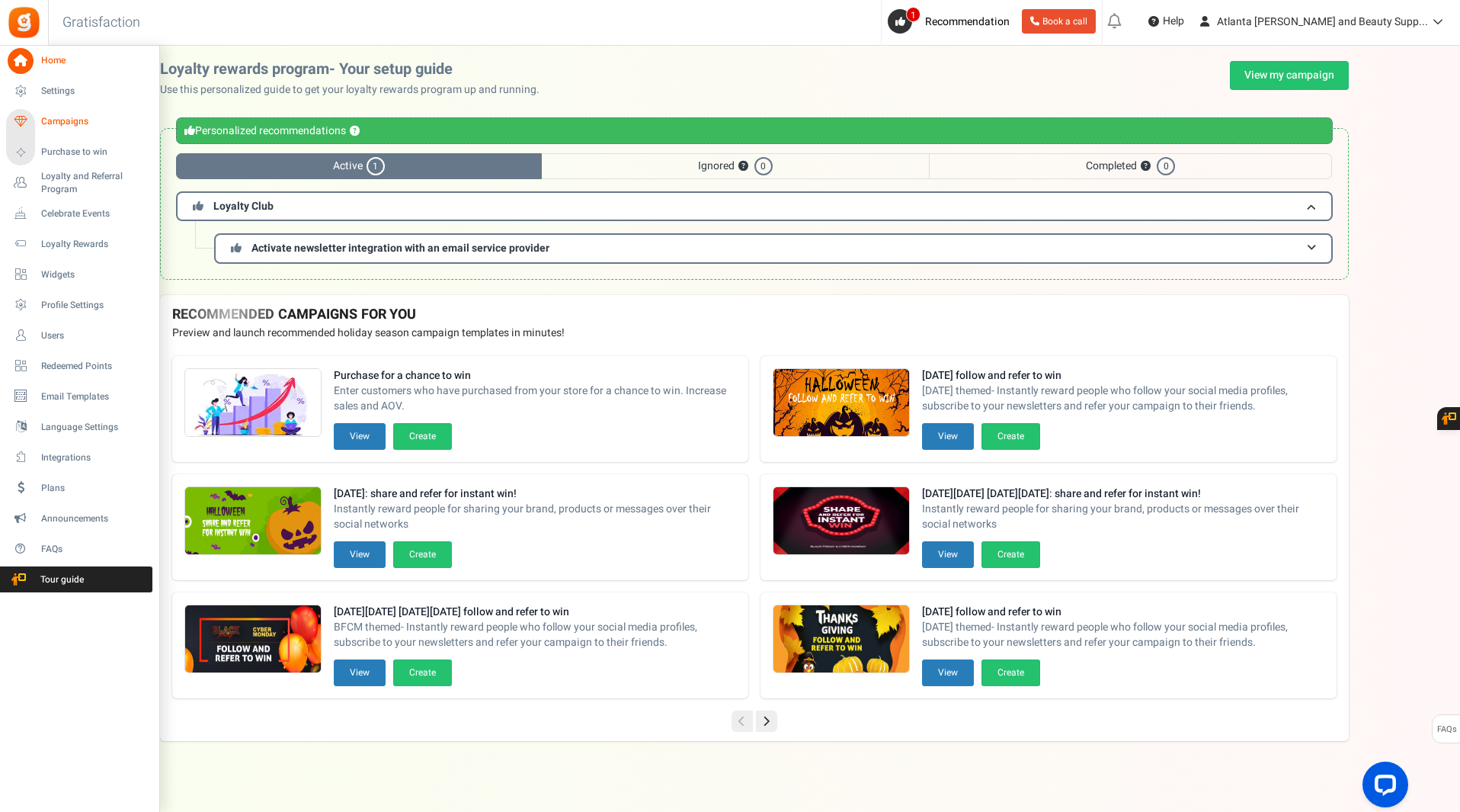
click at [56, 122] on span "Campaigns" at bounding box center [94, 121] width 106 height 13
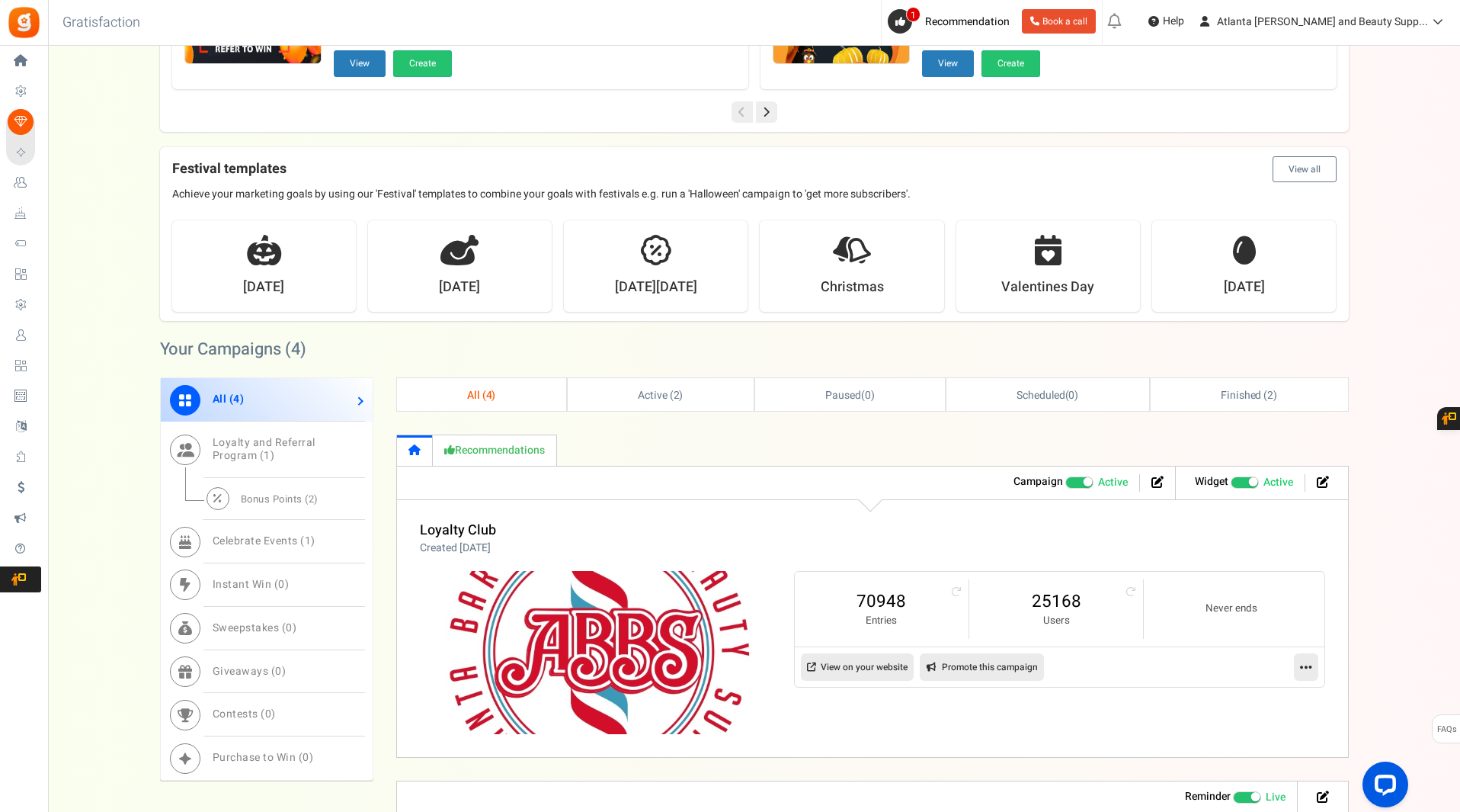
scroll to position [457, 0]
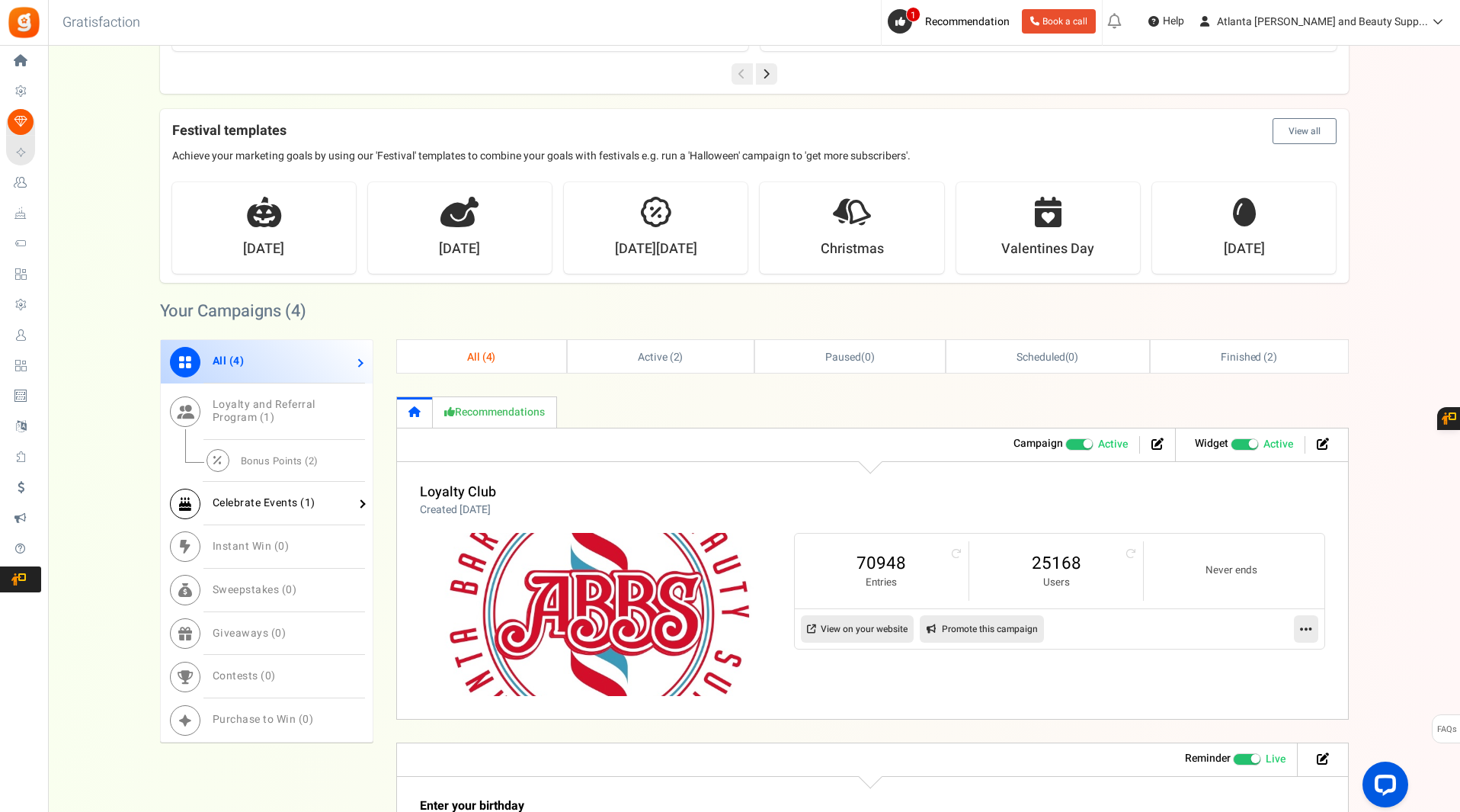
click at [266, 506] on span "Celebrate Events ( 1 )" at bounding box center [264, 503] width 103 height 16
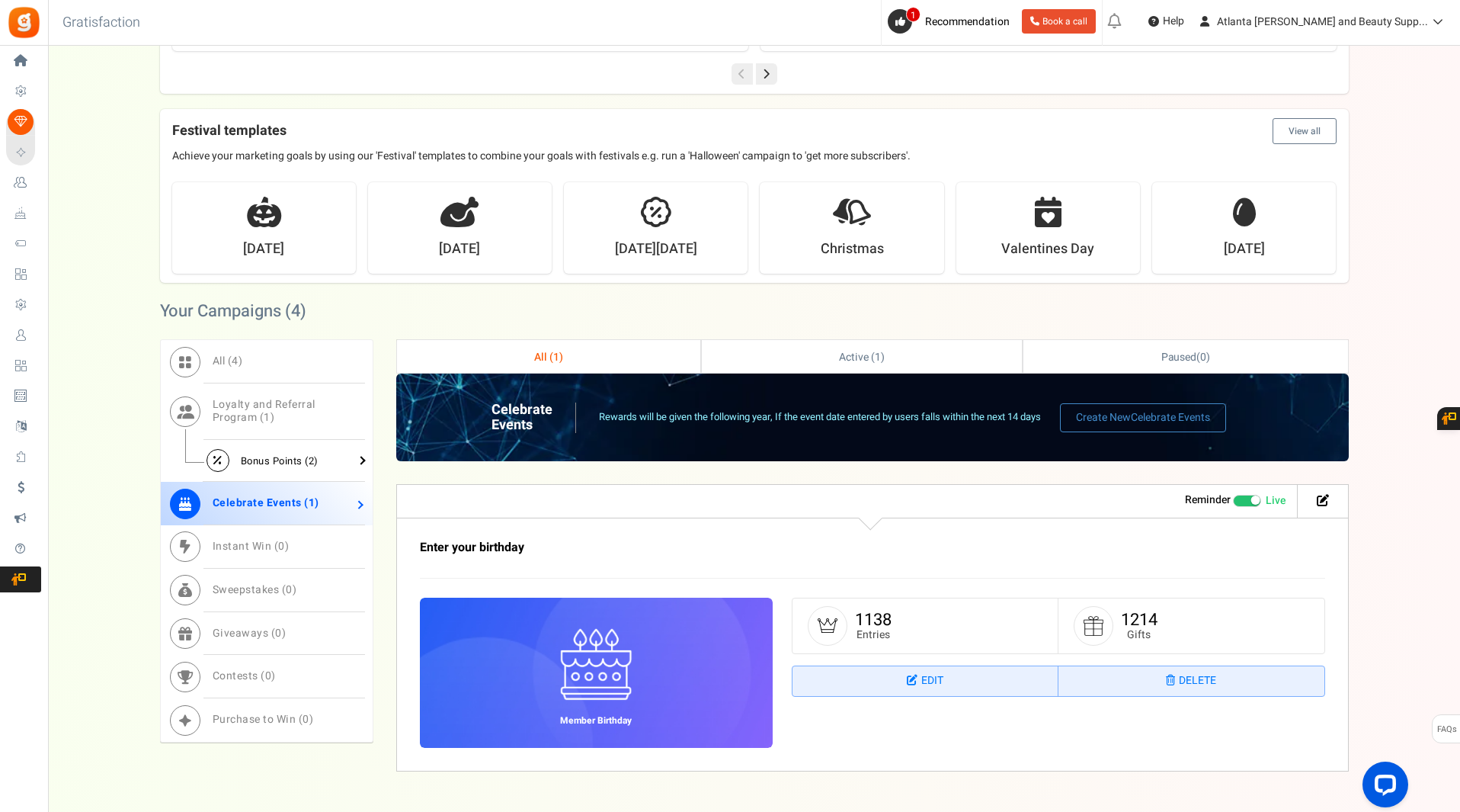
click at [358, 460] on link "Bonus Points ( 2 )" at bounding box center [266, 460] width 212 height 43
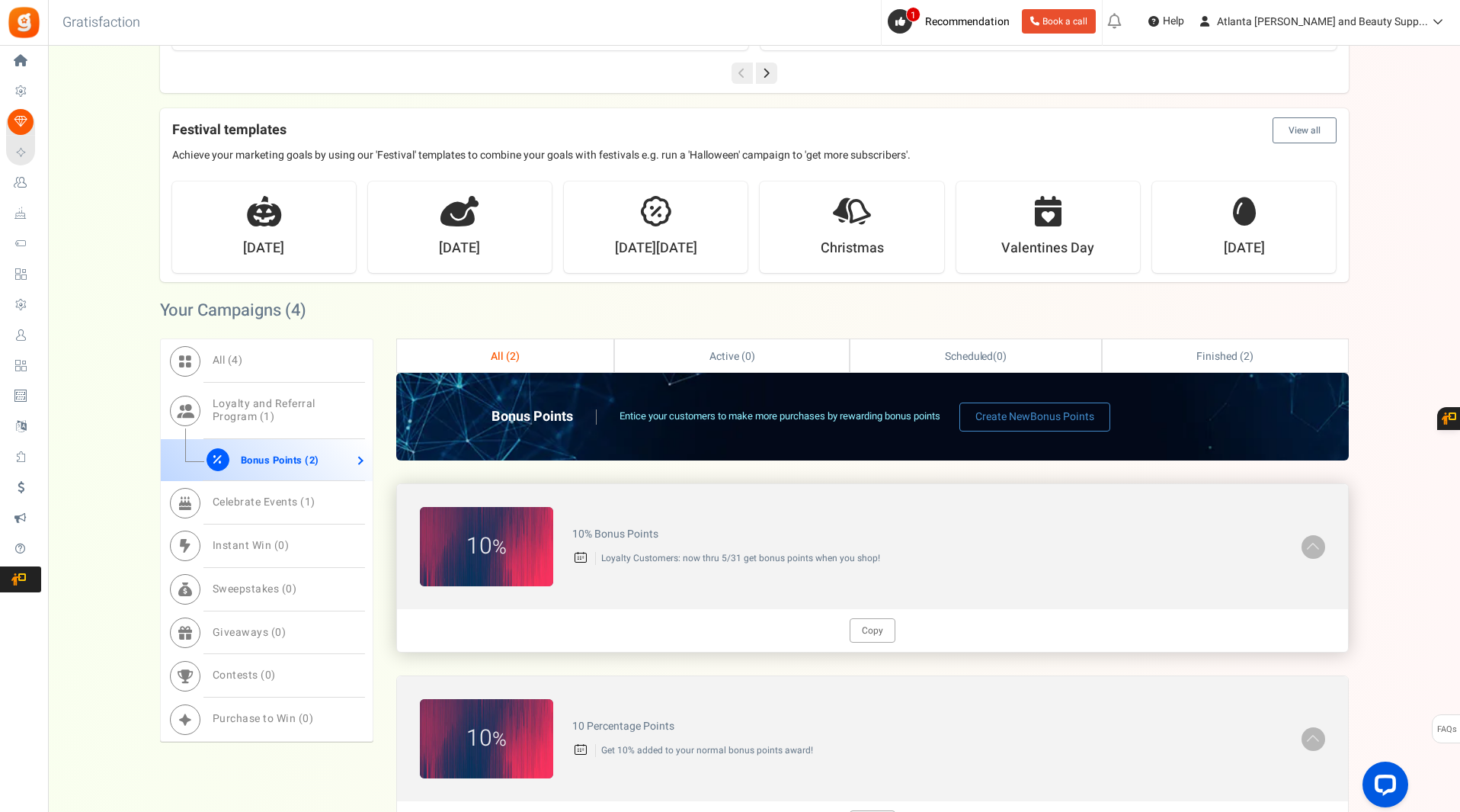
scroll to position [598, 0]
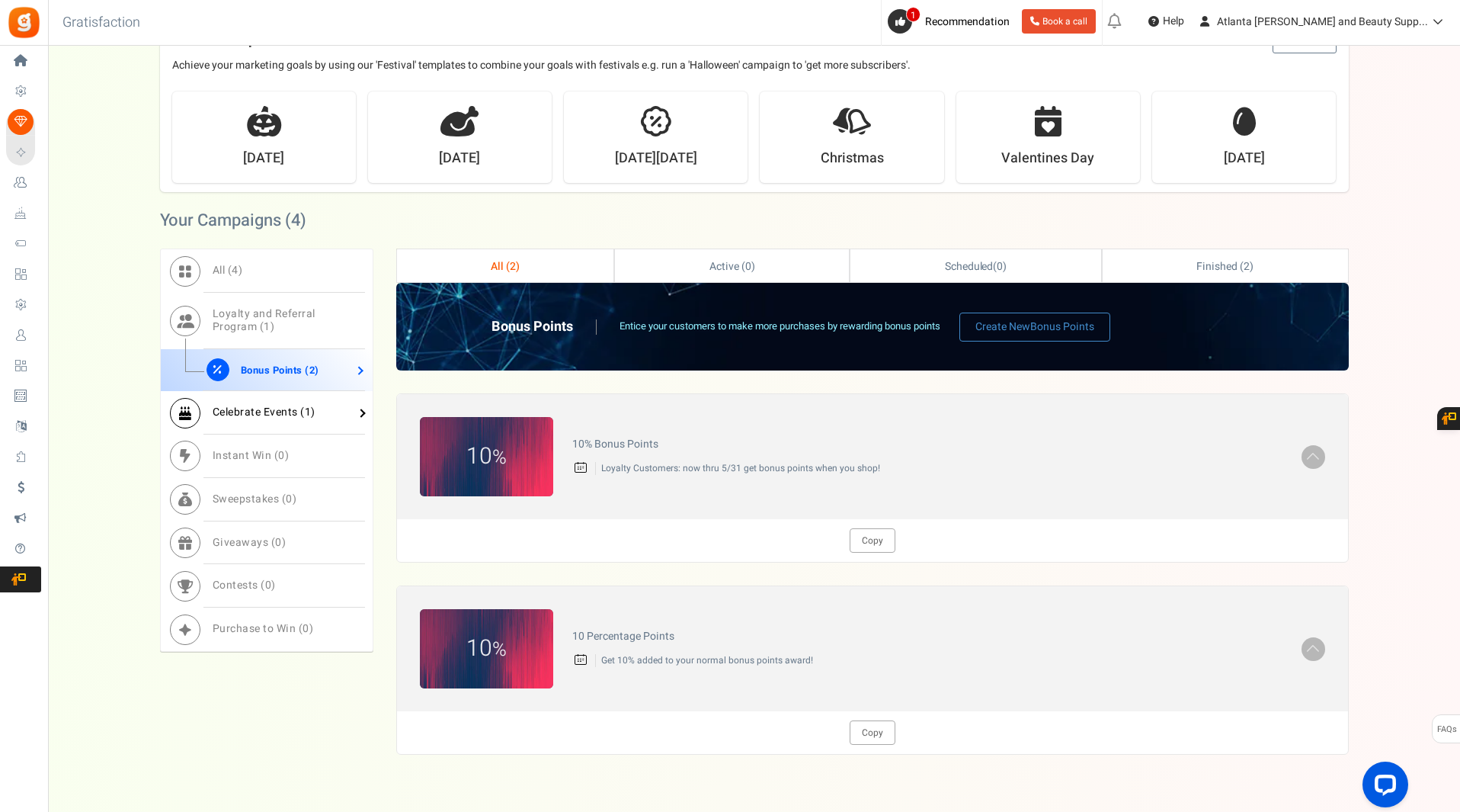
click at [289, 404] on span "Celebrate Events ( 1 )" at bounding box center [264, 412] width 103 height 16
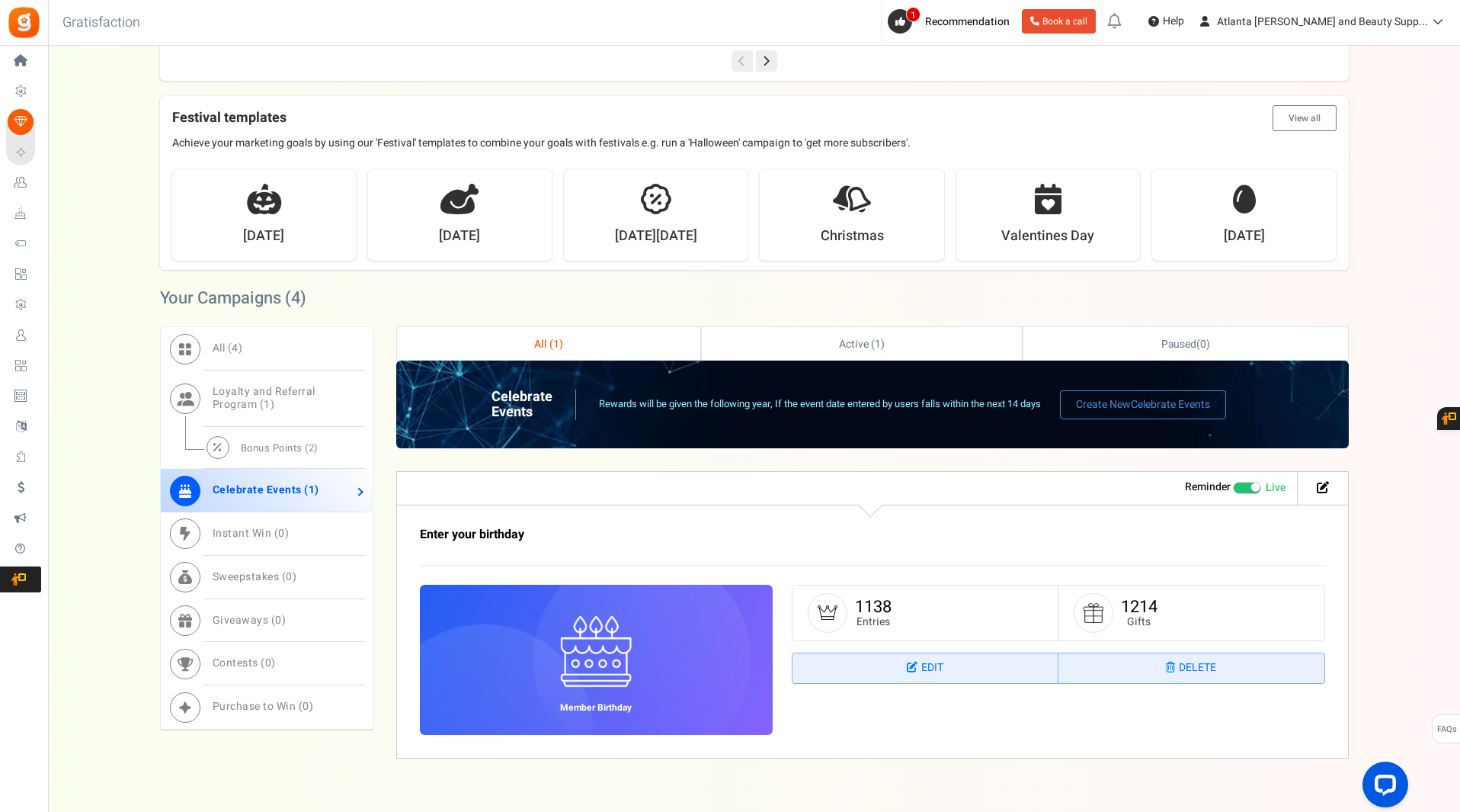
scroll to position [502, 0]
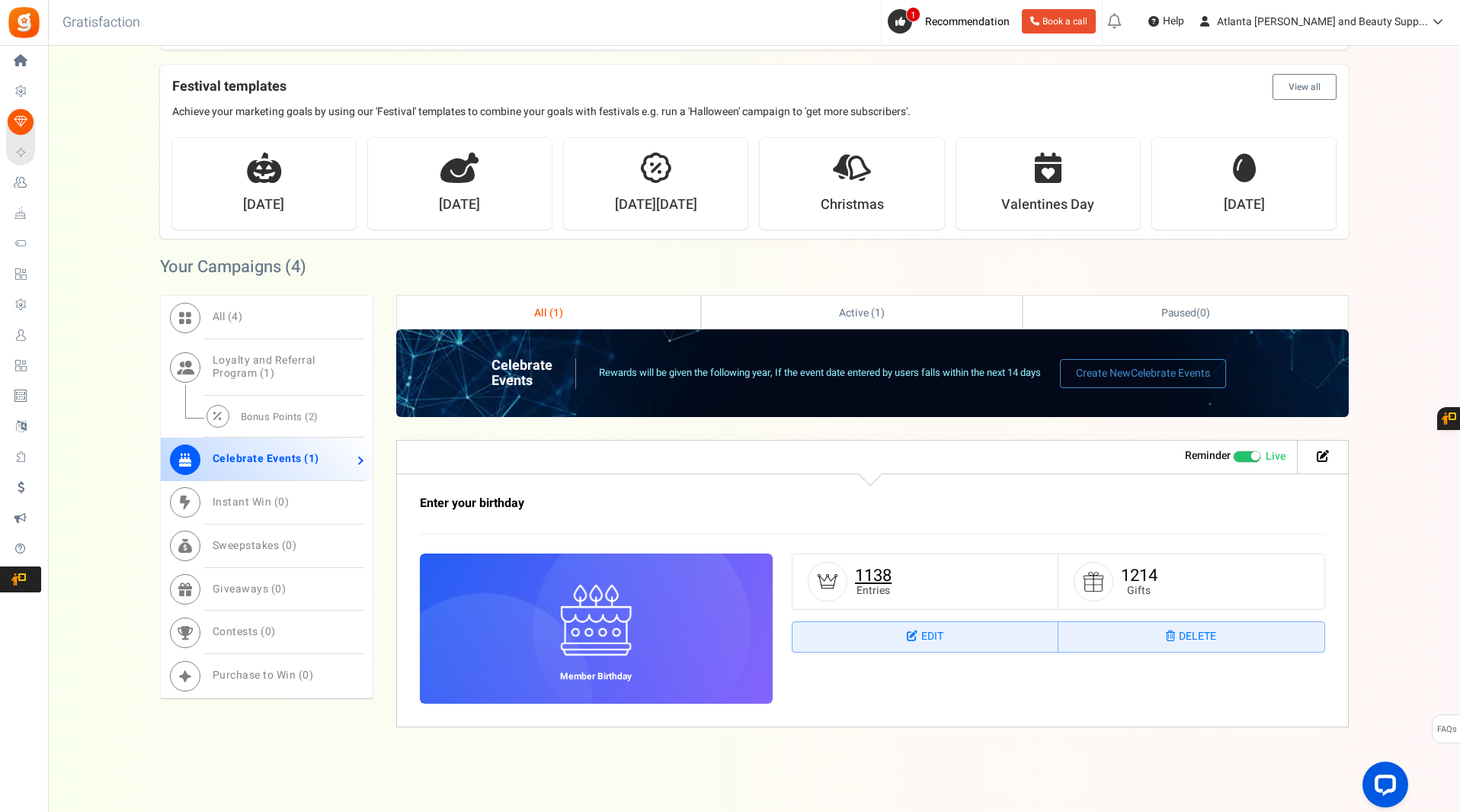
click at [875, 570] on link "1138" at bounding box center [874, 576] width 37 height 25
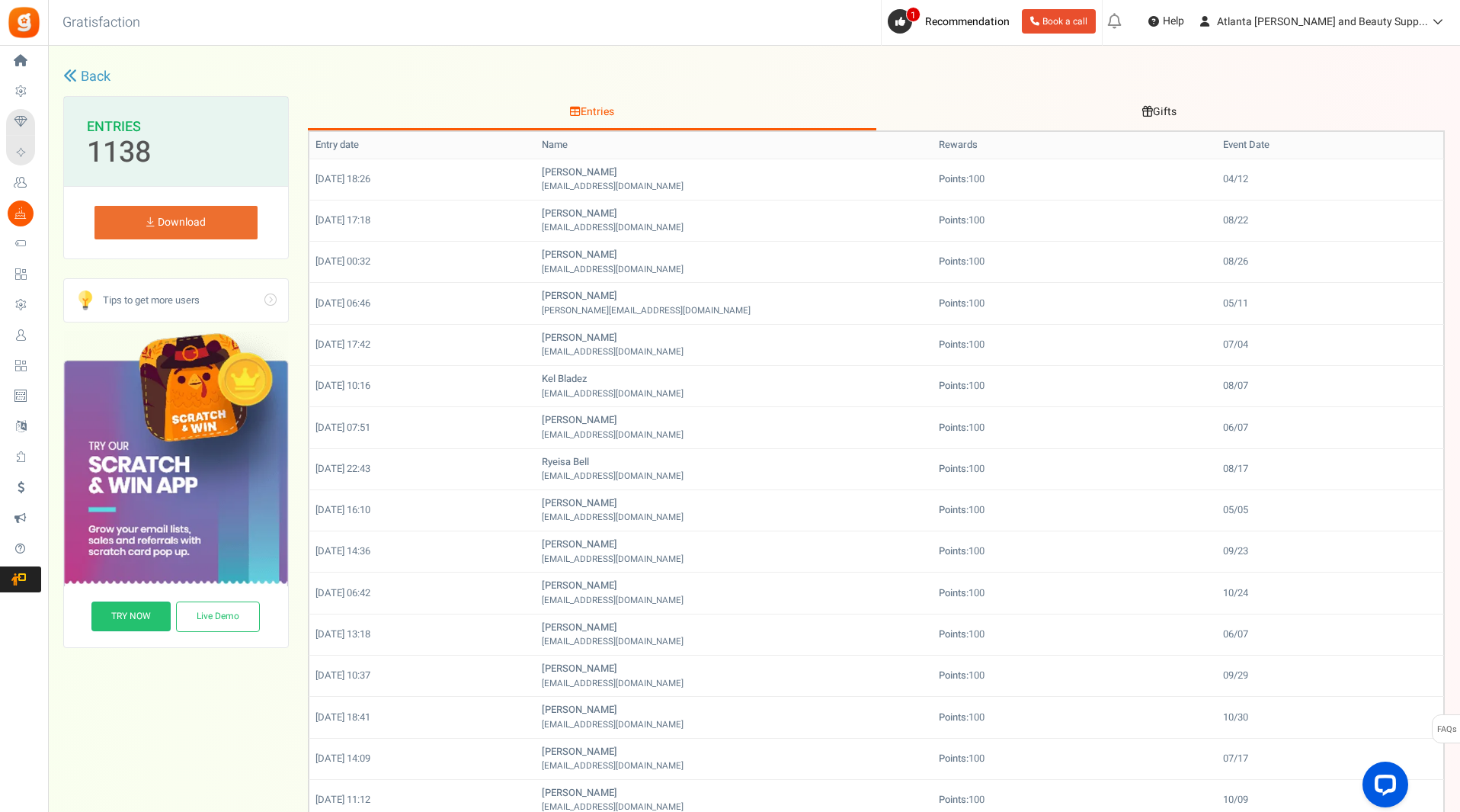
scroll to position [19, 0]
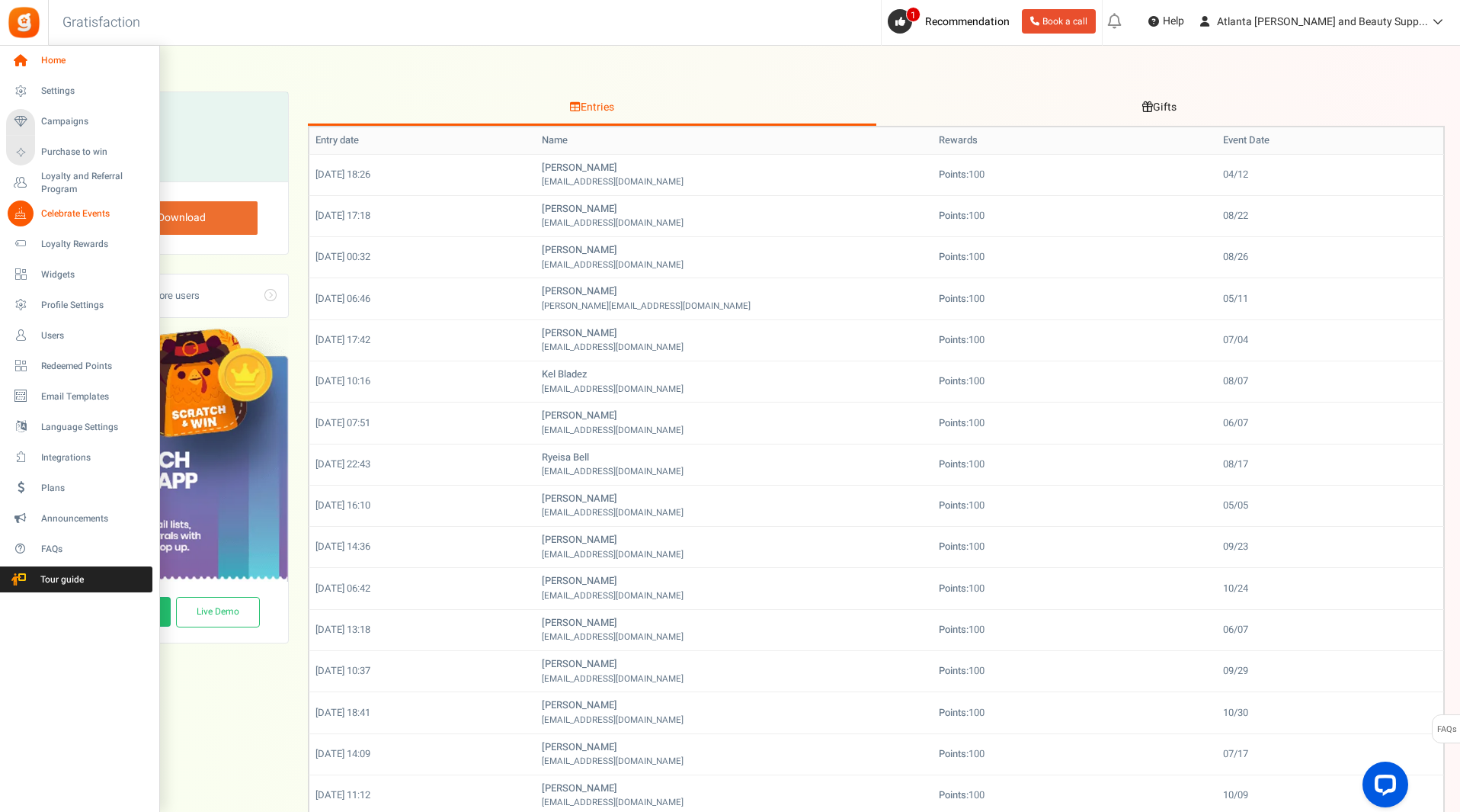
click at [62, 61] on span "Home" at bounding box center [94, 61] width 106 height 13
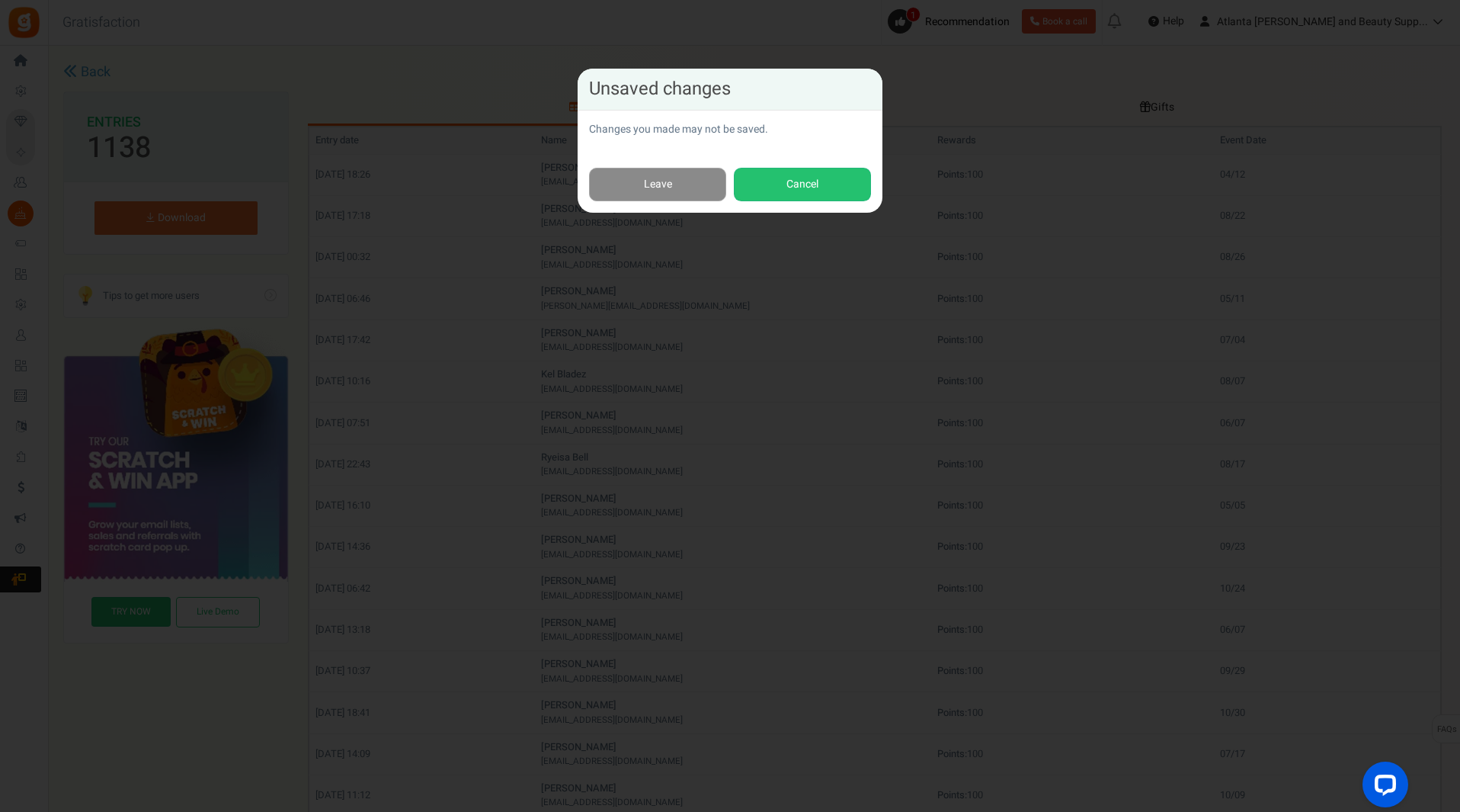
click at [657, 187] on link "Leave" at bounding box center [657, 185] width 137 height 34
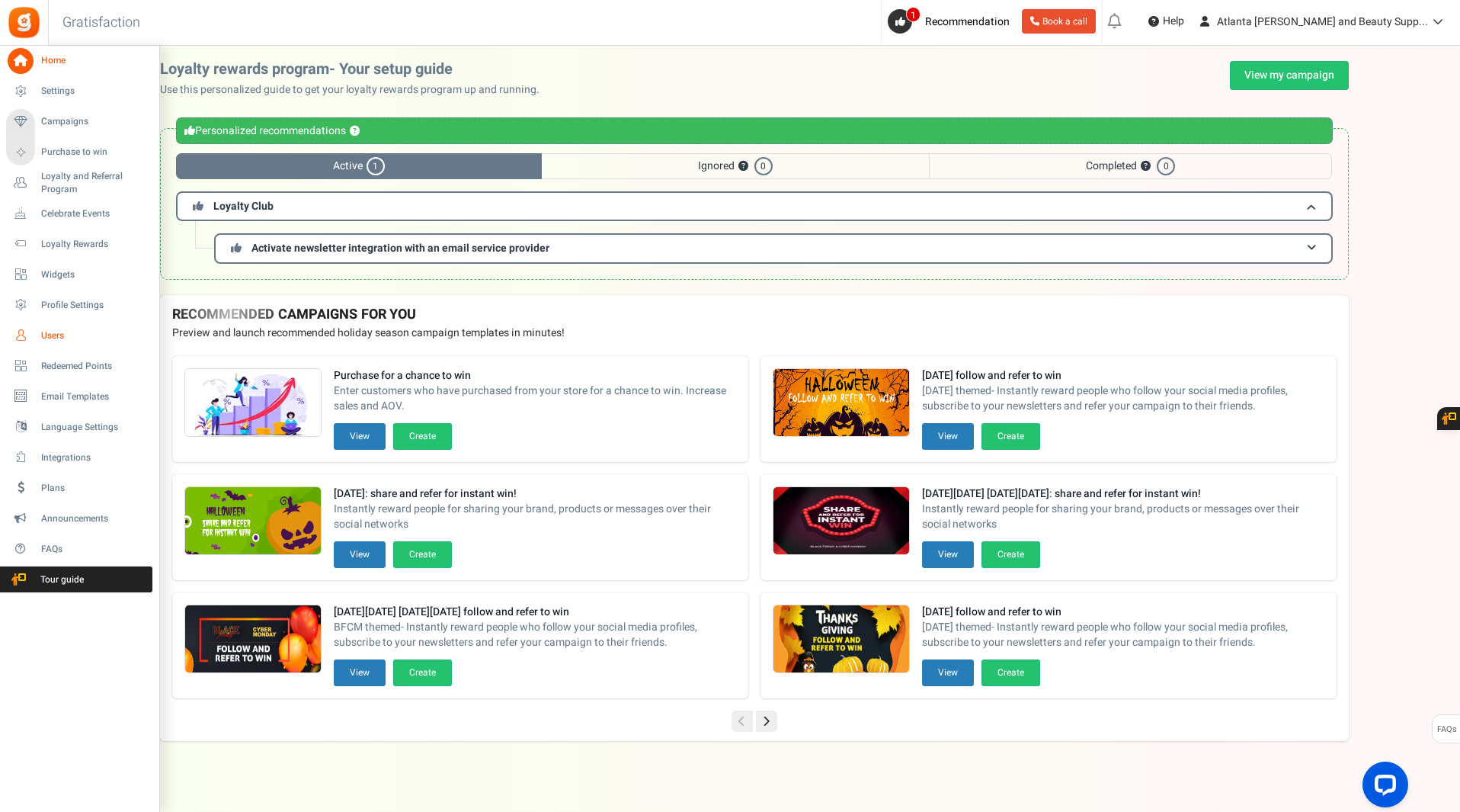
click at [36, 337] on link "Users" at bounding box center [79, 335] width 146 height 25
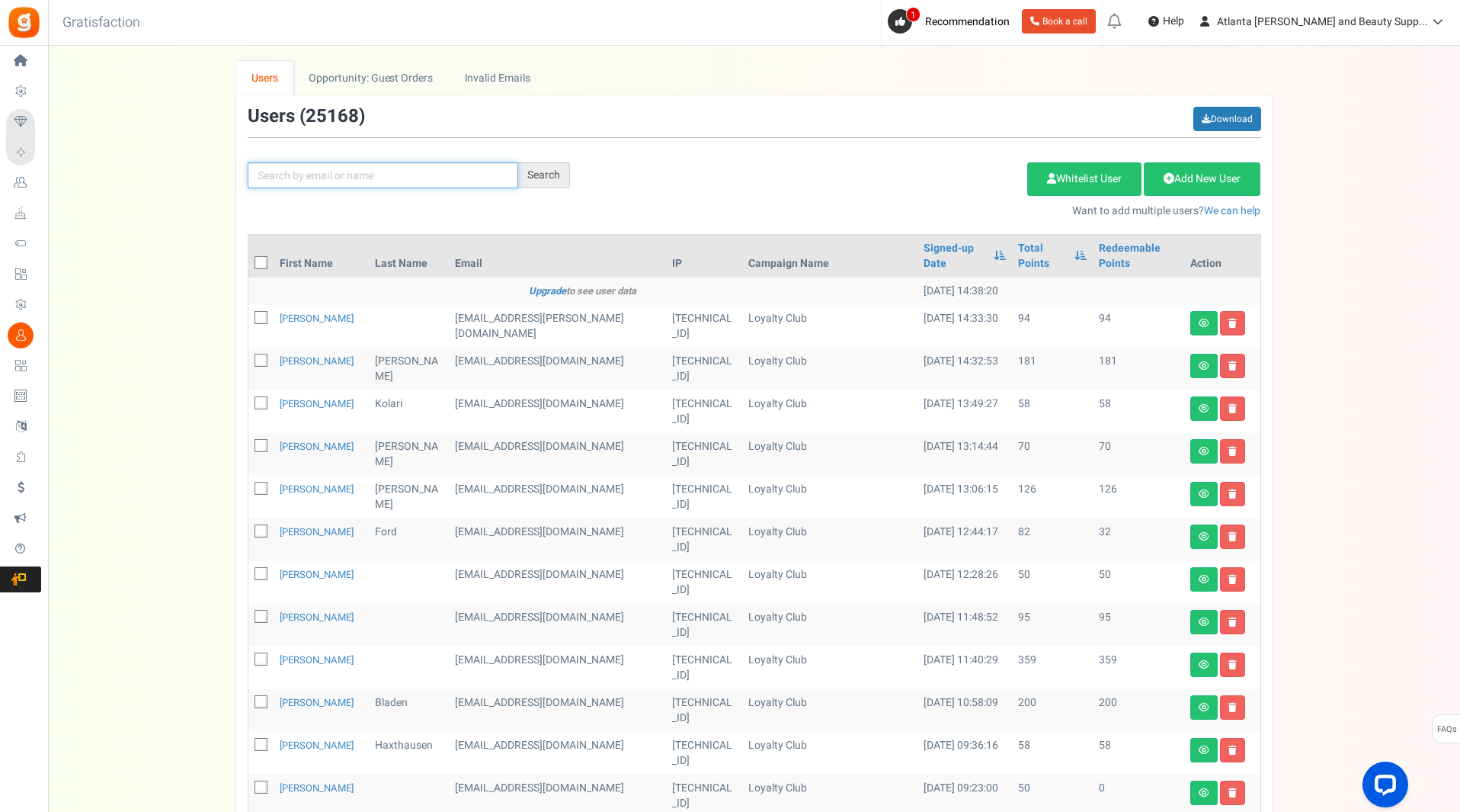
click at [310, 186] on input "text" at bounding box center [383, 175] width 271 height 25
type input "[PERSON_NAME]"
click at [568, 174] on div "Search" at bounding box center [544, 175] width 52 height 25
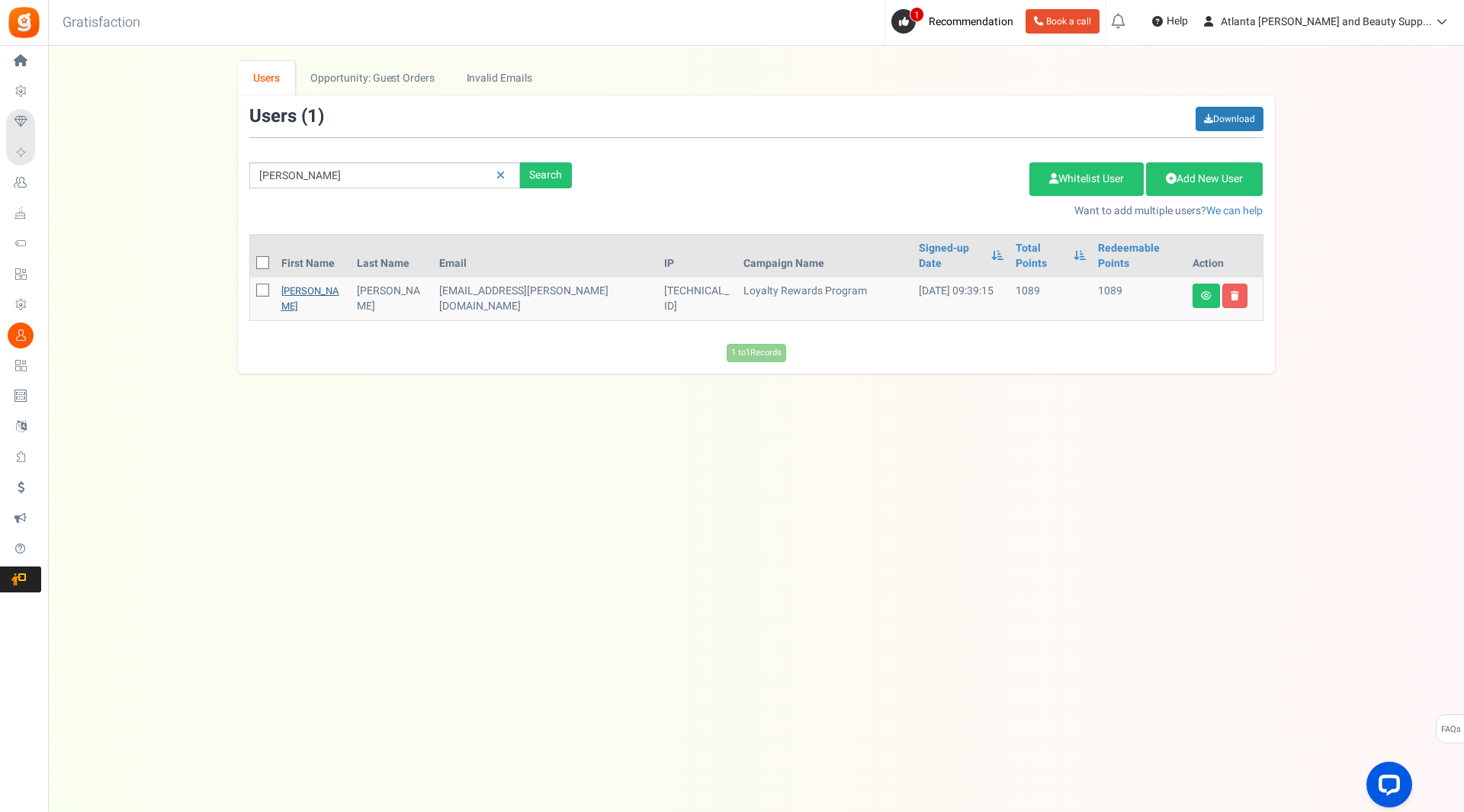
click at [302, 284] on link "[PERSON_NAME]" at bounding box center [310, 299] width 58 height 30
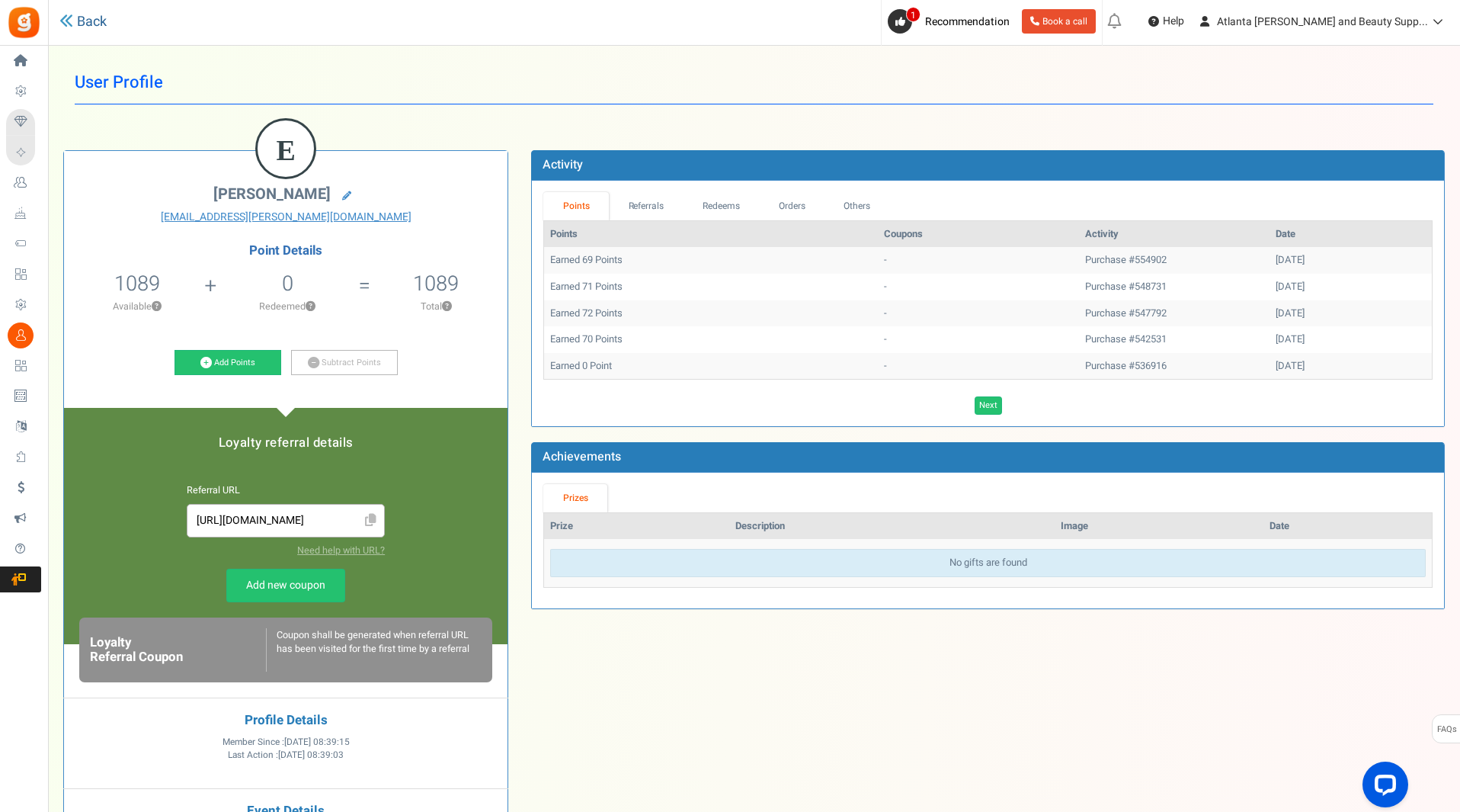
drag, startPoint x: 88, startPoint y: 21, endPoint x: 77, endPoint y: 14, distance: 13.0
click at [90, 21] on link "Back" at bounding box center [84, 22] width 47 height 20
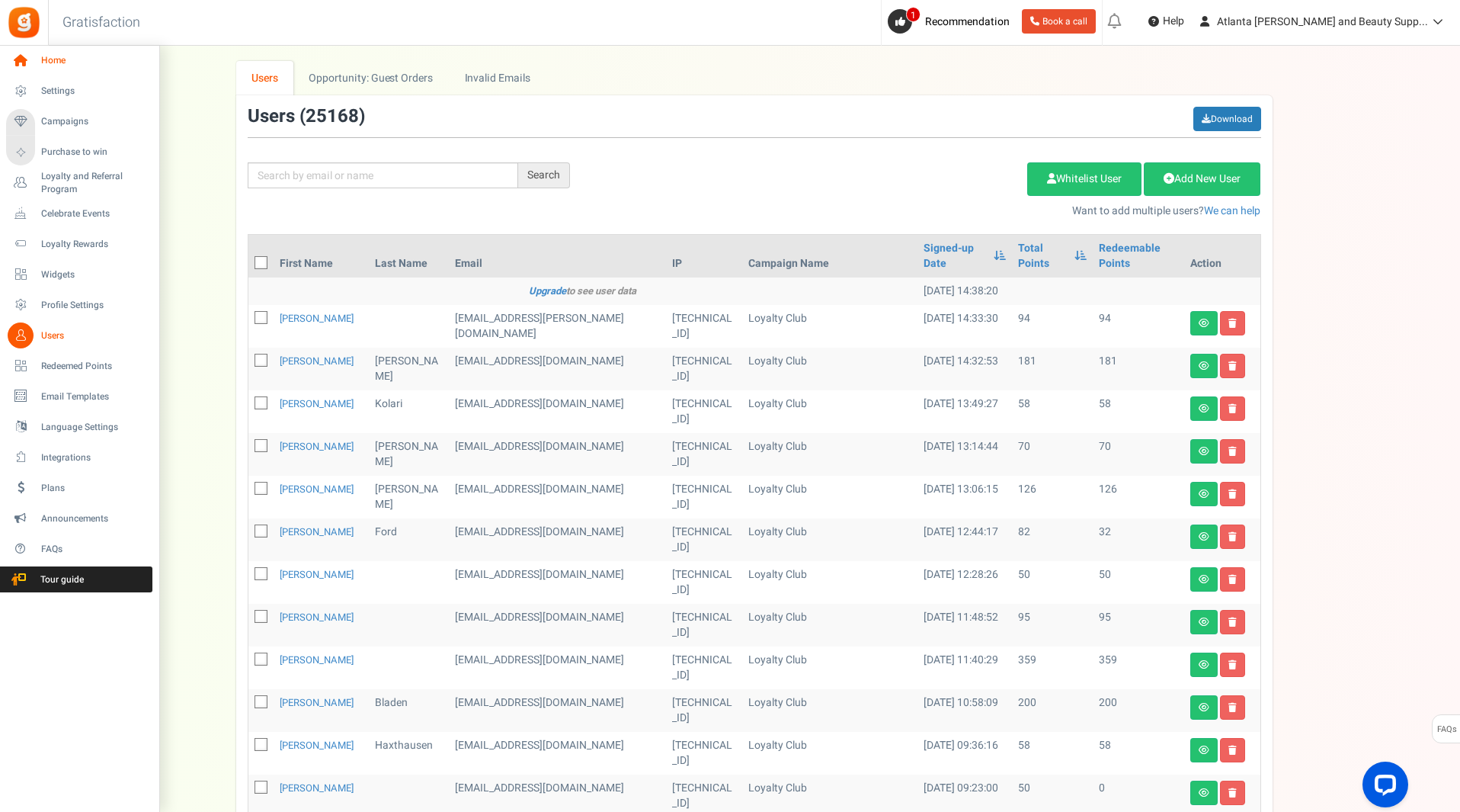
click at [26, 63] on icon at bounding box center [20, 61] width 25 height 25
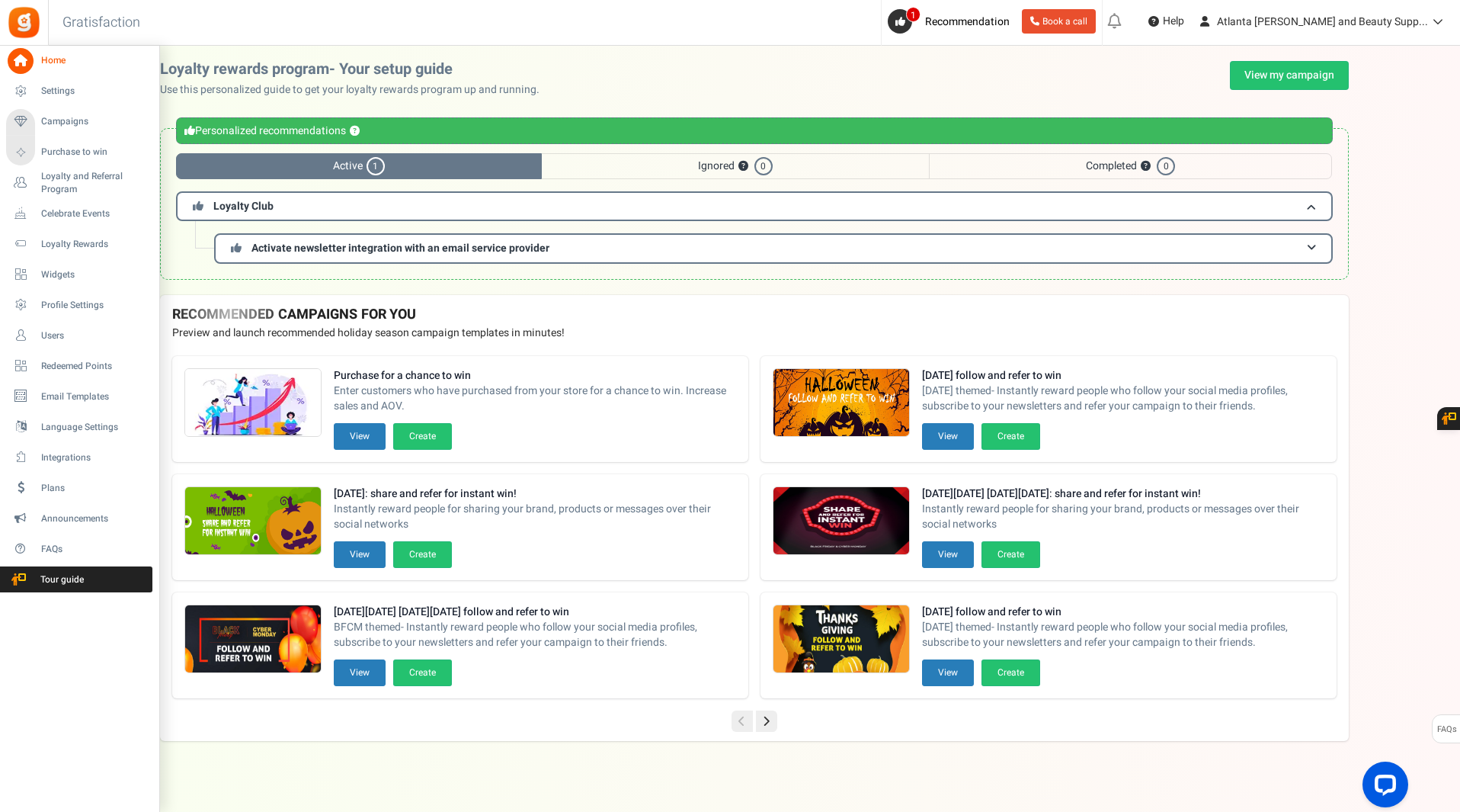
click at [24, 64] on icon at bounding box center [20, 61] width 25 height 25
